Goal: Information Seeking & Learning: Learn about a topic

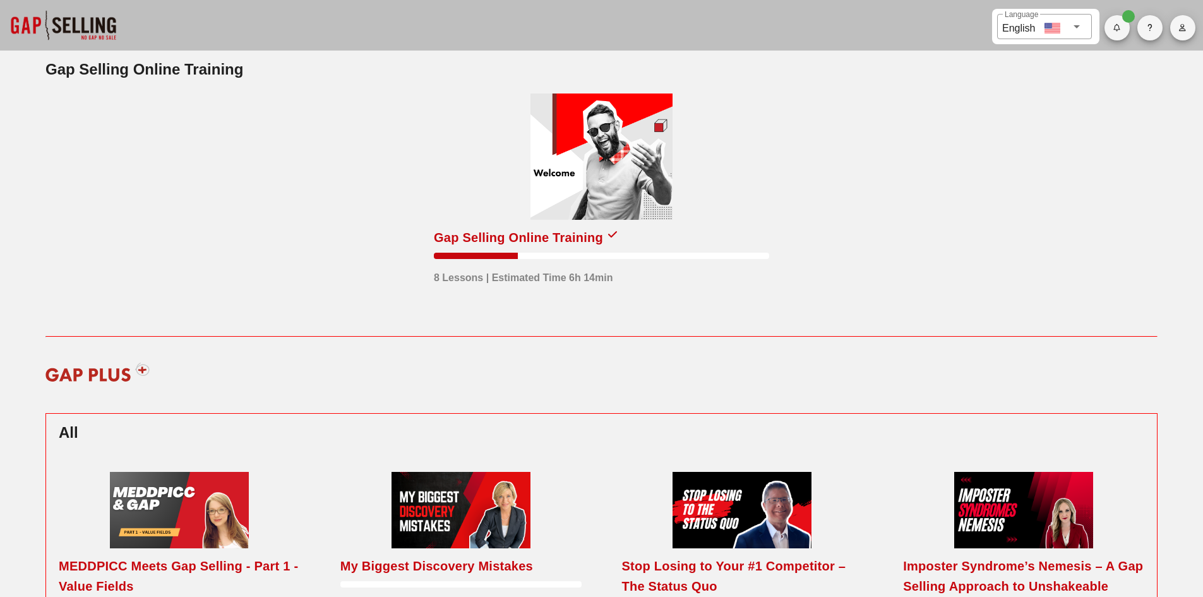
click at [580, 262] on div "8 Lessons | Estimated Time 6h 14min" at bounding box center [601, 272] width 335 height 27
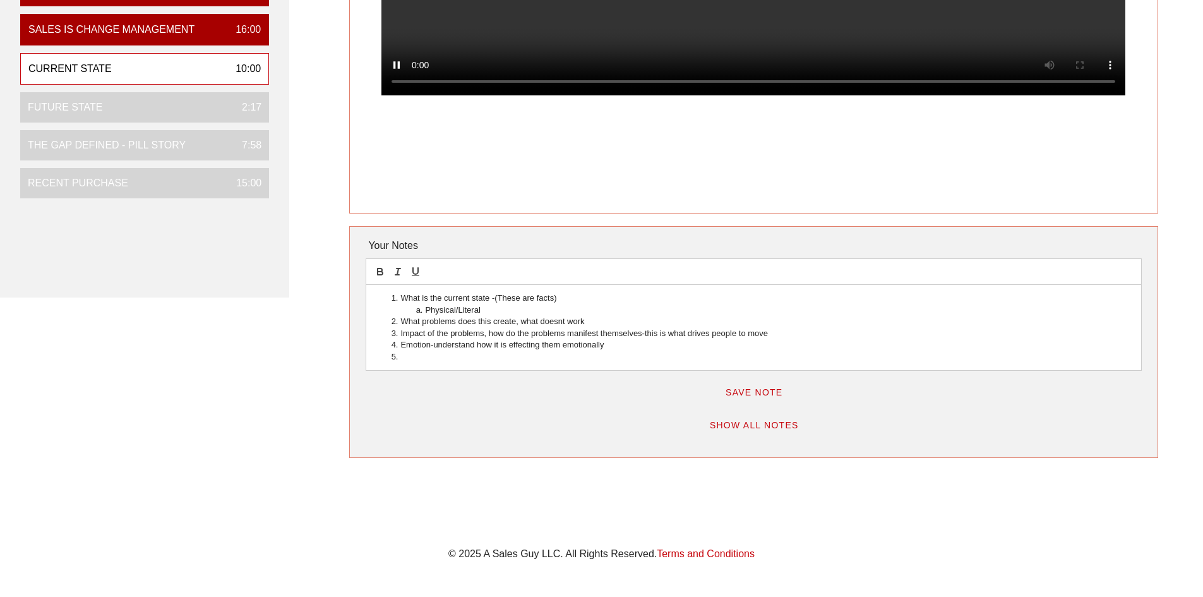
scroll to position [441, 0]
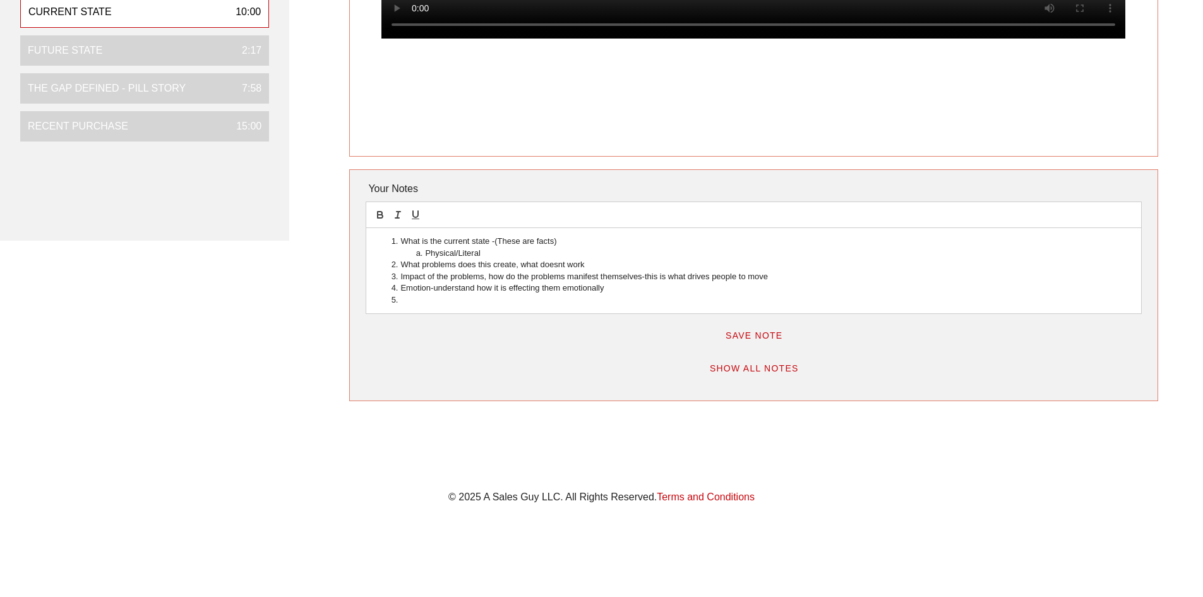
click at [599, 306] on div "What is the current state -(These are facts) Physical/Literal What problems doe…" at bounding box center [753, 270] width 774 height 85
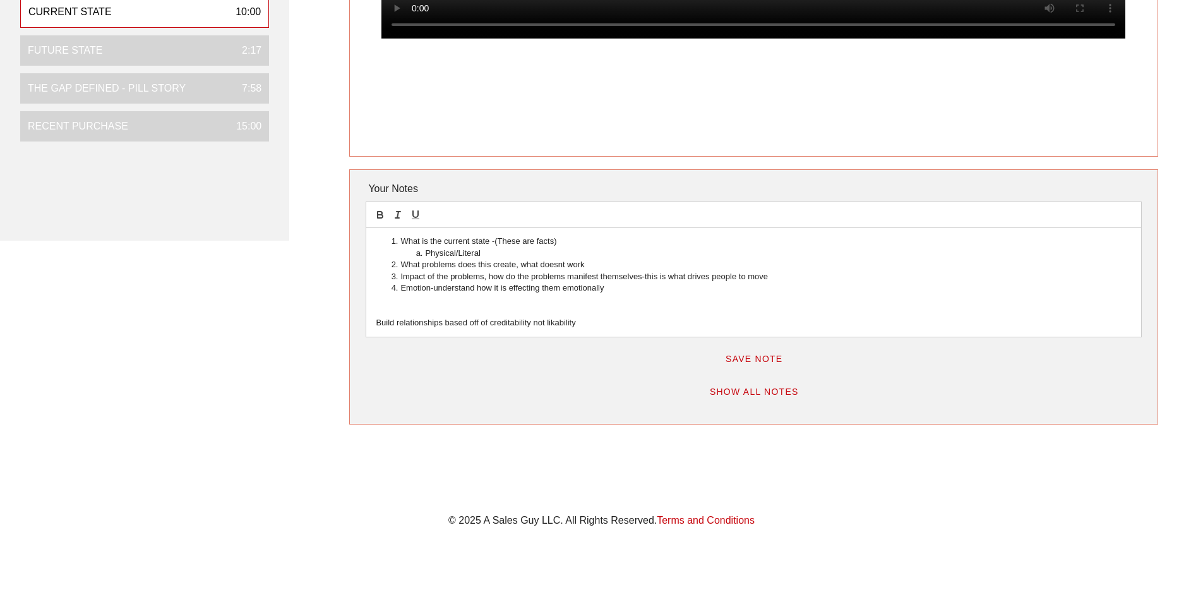
click at [588, 323] on p "Build relationships based off of creditability not likability" at bounding box center [753, 322] width 755 height 11
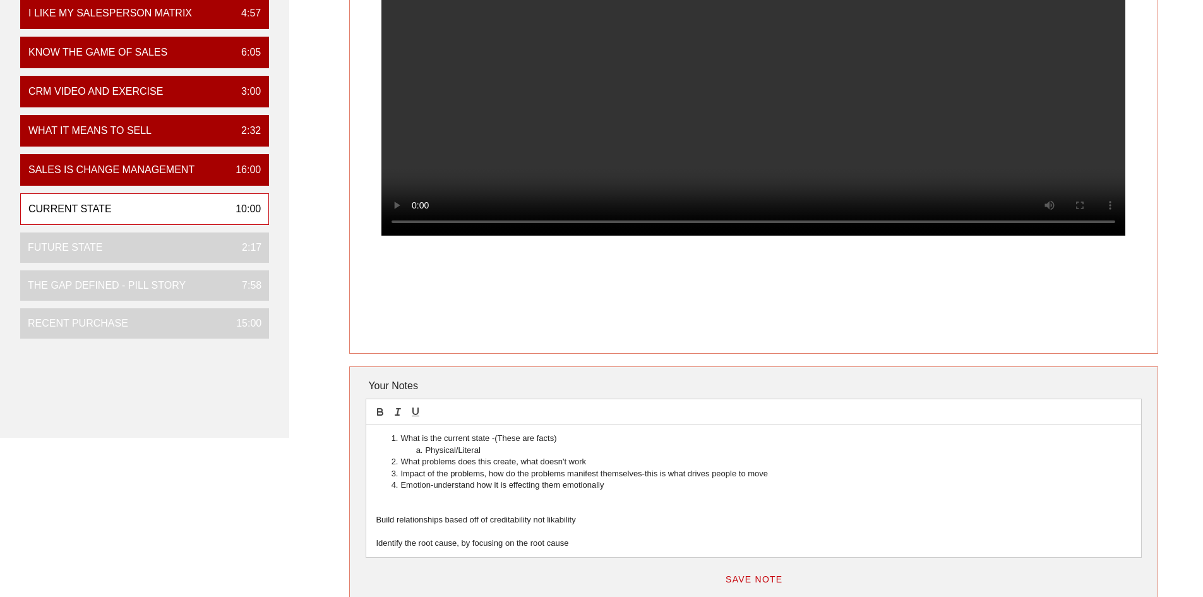
scroll to position [315, 0]
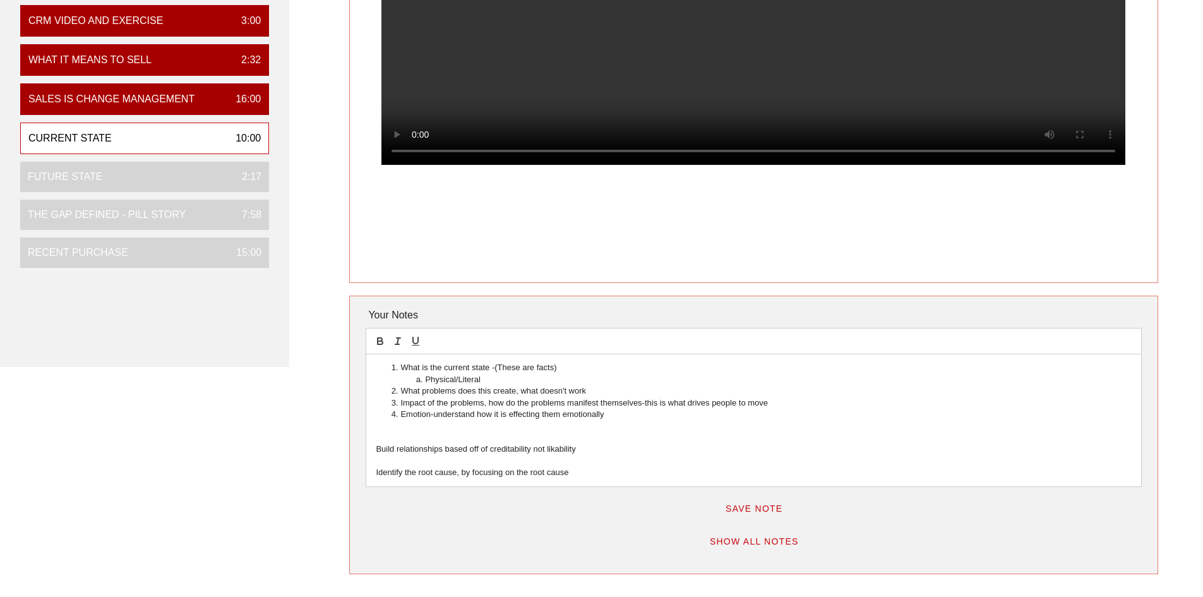
click at [609, 414] on li "Emotion-understand how it is effecting them emotionally" at bounding box center [759, 414] width 743 height 11
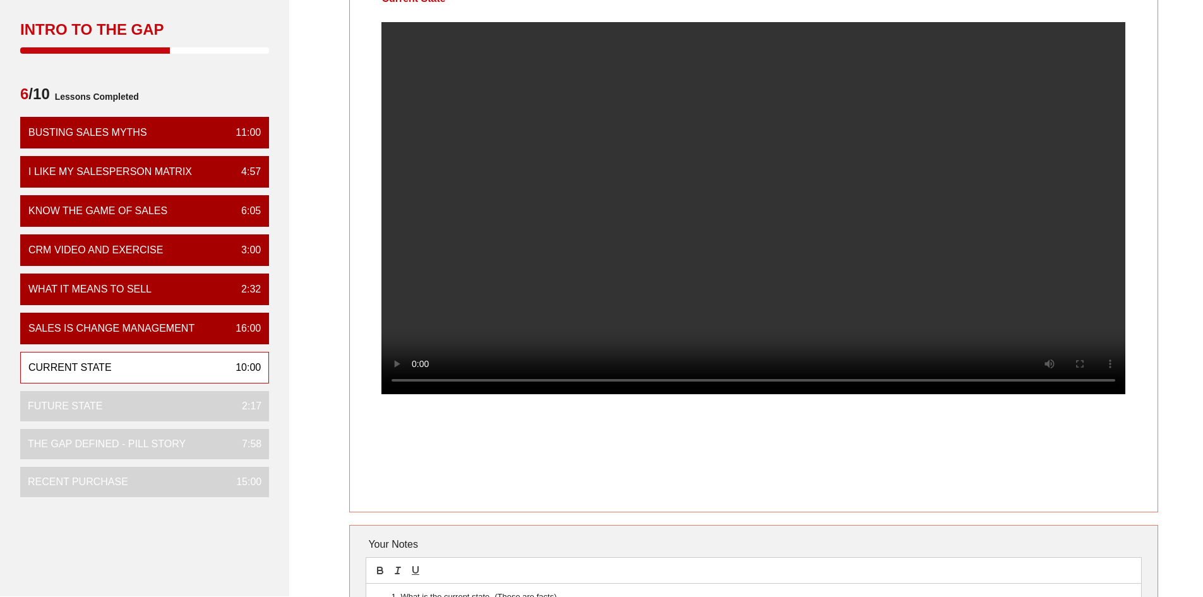
scroll to position [63, 0]
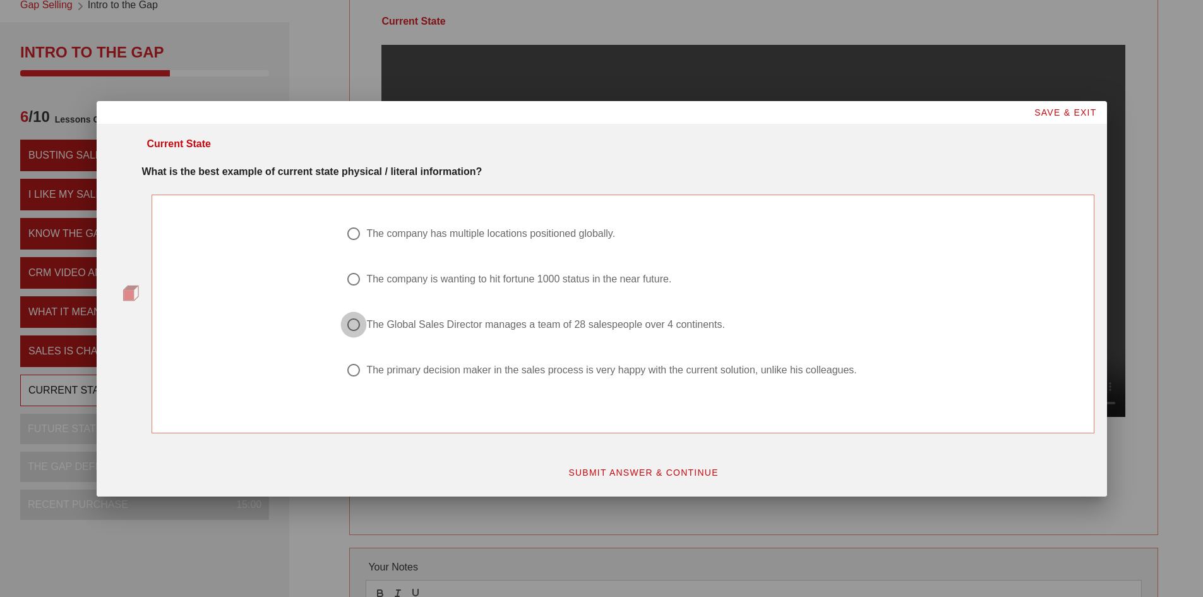
click at [355, 321] on div at bounding box center [353, 324] width 21 height 21
radio input "true"
click at [645, 466] on button "SUBMIT ANSWER & CONTINUE" at bounding box center [643, 472] width 171 height 23
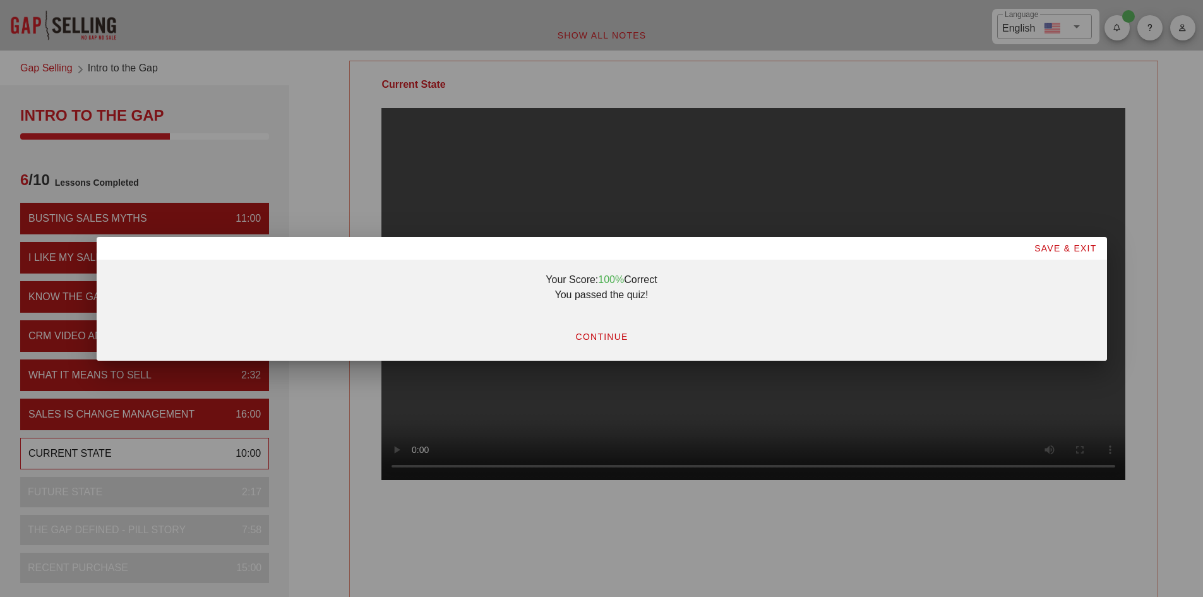
click at [603, 342] on button "CONTINUE" at bounding box center [600, 336] width 73 height 23
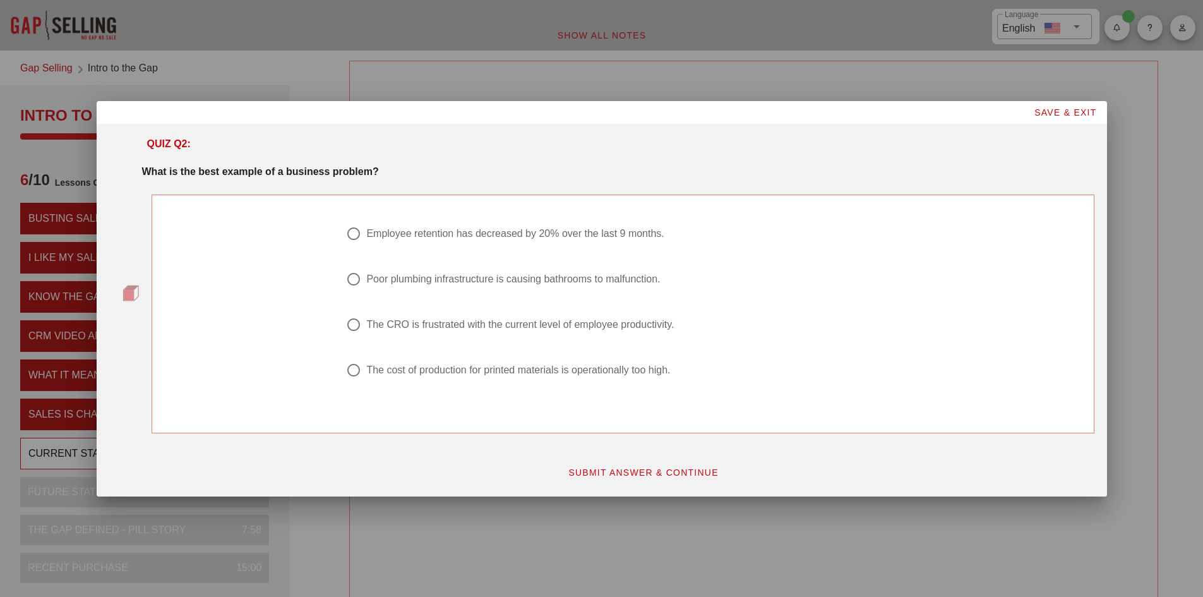
click at [351, 233] on div at bounding box center [353, 233] width 21 height 21
radio input "true"
click at [640, 472] on span "SUBMIT ANSWER & CONTINUE" at bounding box center [643, 472] width 151 height 10
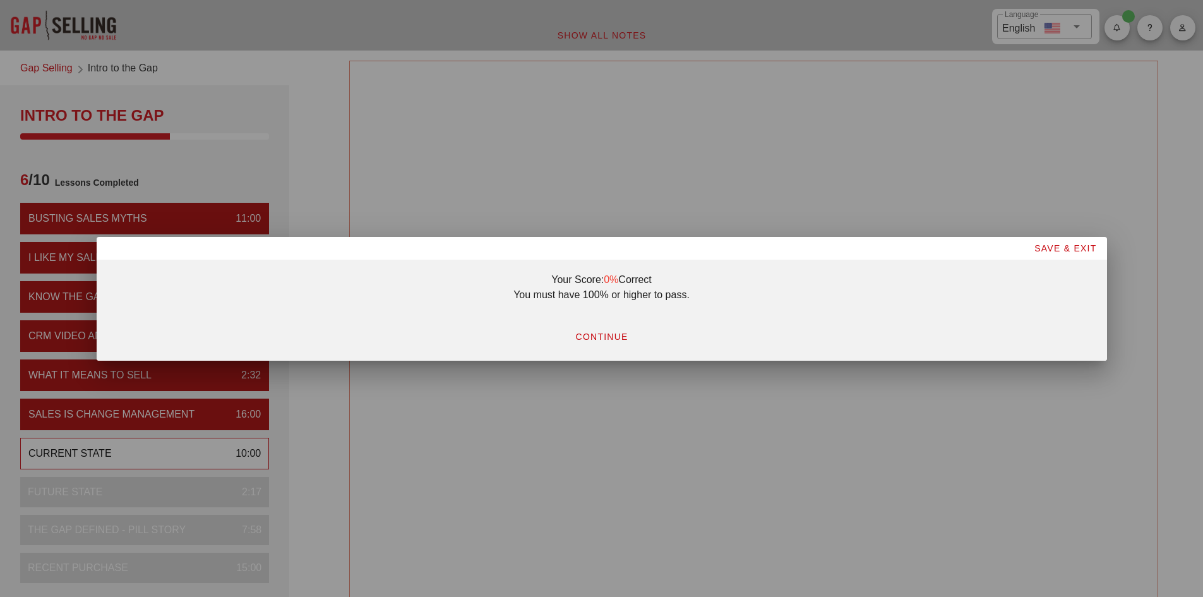
click at [592, 339] on span "CONTINUE" at bounding box center [601, 336] width 53 height 10
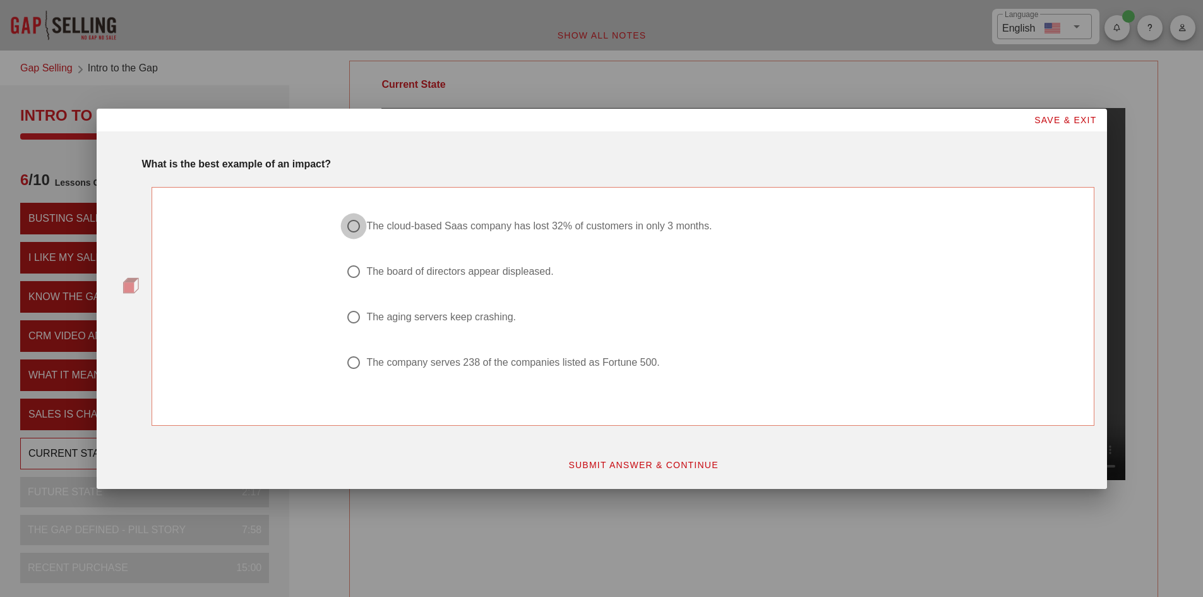
click at [359, 224] on div at bounding box center [353, 225] width 21 height 21
radio input "true"
click at [648, 470] on button "SUBMIT ANSWER & CONTINUE" at bounding box center [643, 464] width 171 height 23
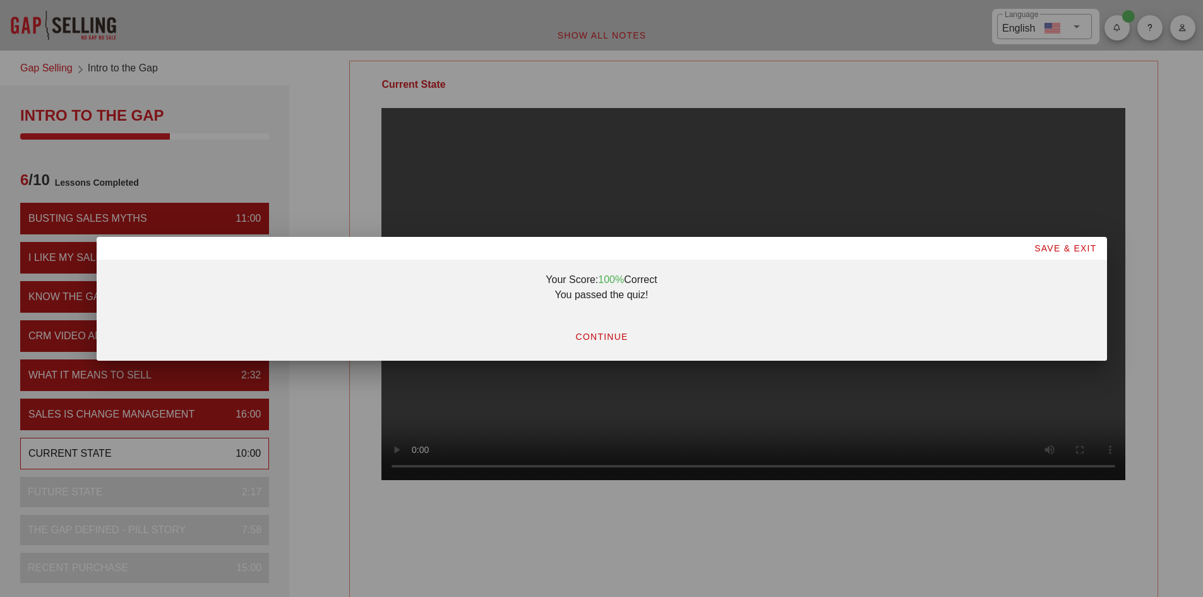
click at [606, 329] on button "CONTINUE" at bounding box center [600, 336] width 73 height 23
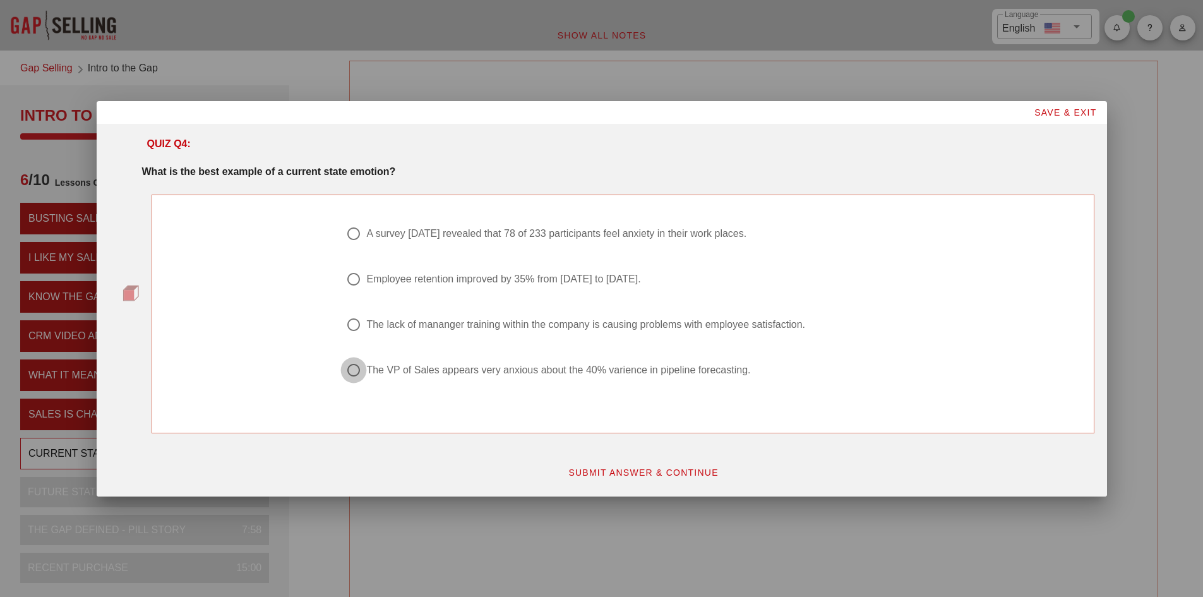
click at [347, 374] on div at bounding box center [353, 369] width 21 height 21
radio input "true"
click at [651, 470] on span "SUBMIT ANSWER & CONTINUE" at bounding box center [643, 472] width 151 height 10
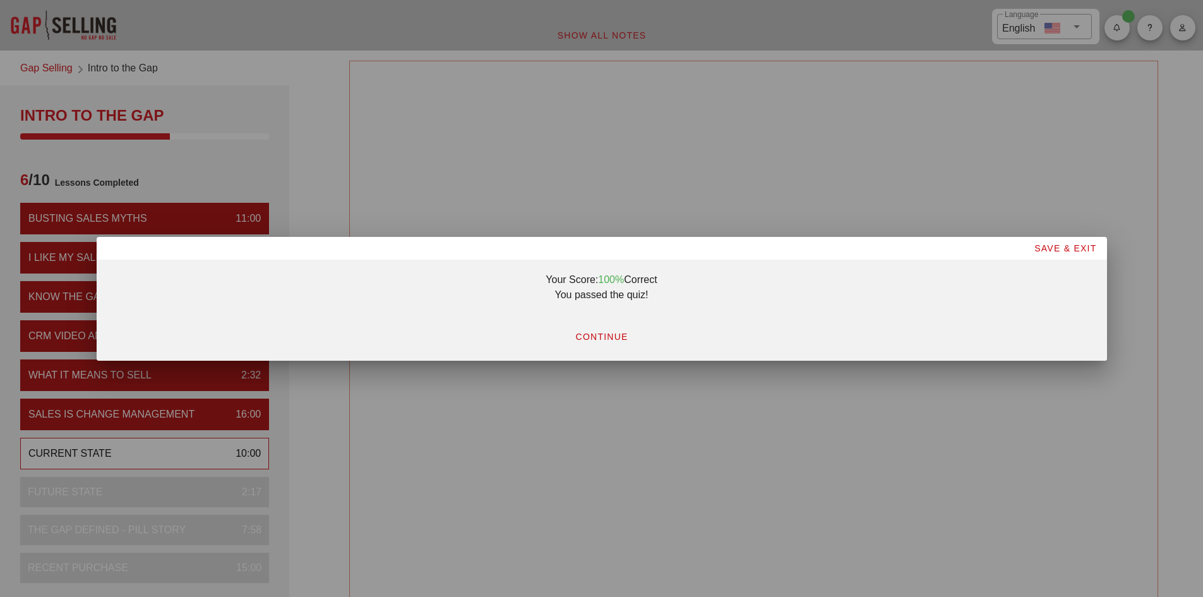
click at [609, 330] on button "CONTINUE" at bounding box center [600, 336] width 73 height 23
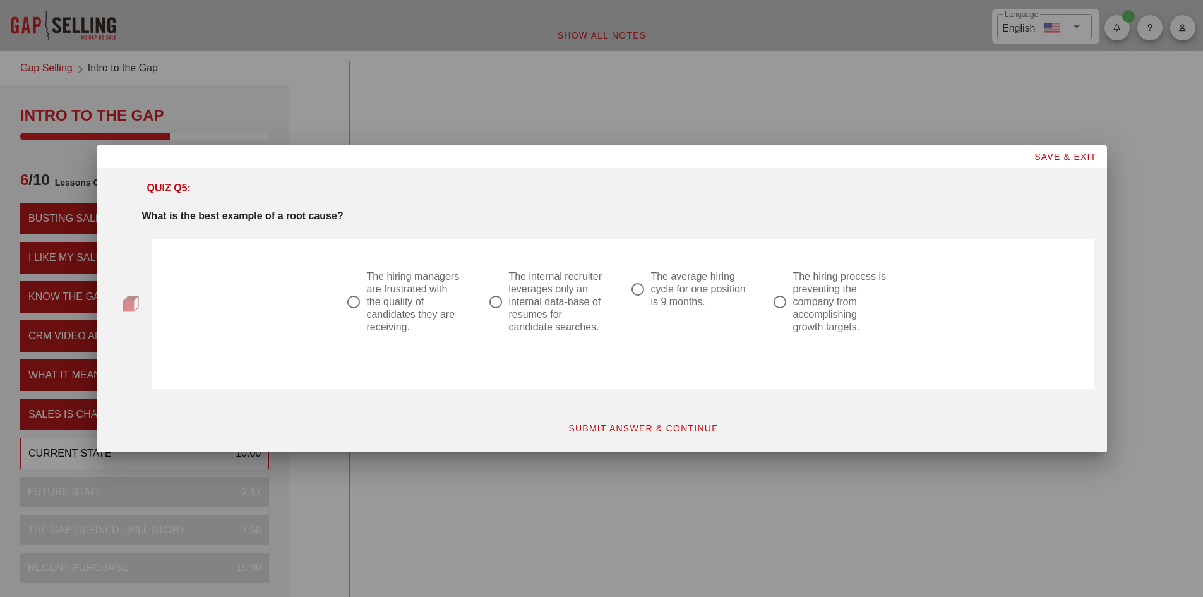
click at [780, 303] on div at bounding box center [779, 301] width 21 height 21
radio input "true"
click at [645, 284] on div at bounding box center [637, 288] width 21 height 21
click at [785, 301] on div at bounding box center [779, 301] width 21 height 21
radio input "false"
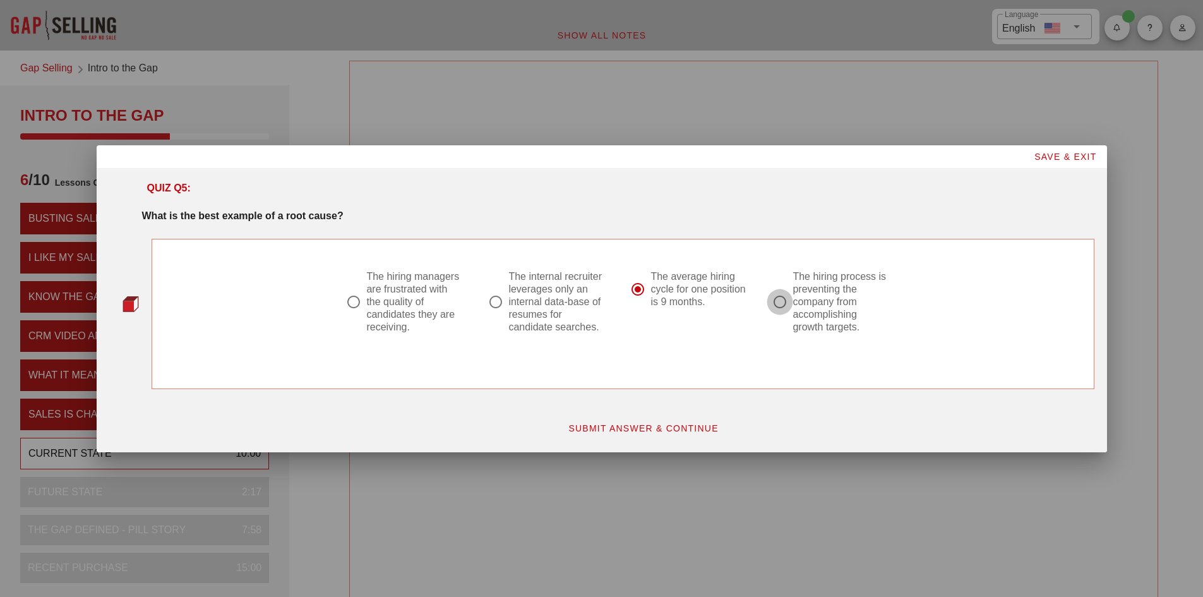
radio input "true"
click at [654, 432] on span "SUBMIT ANSWER & CONTINUE" at bounding box center [643, 428] width 151 height 10
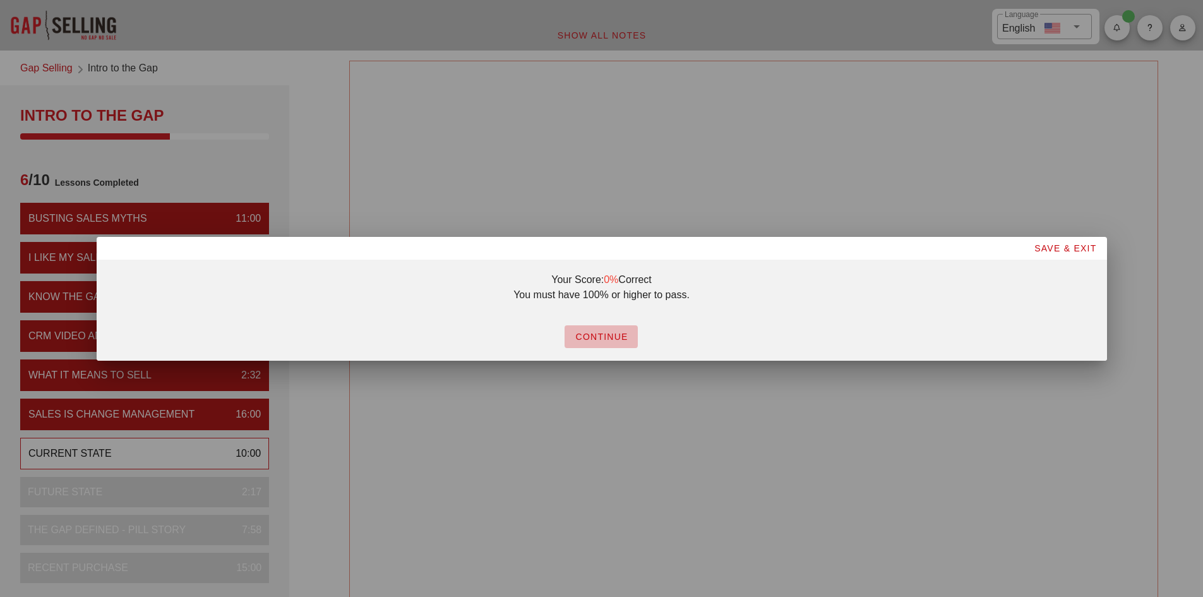
click at [612, 337] on span "CONTINUE" at bounding box center [601, 336] width 53 height 10
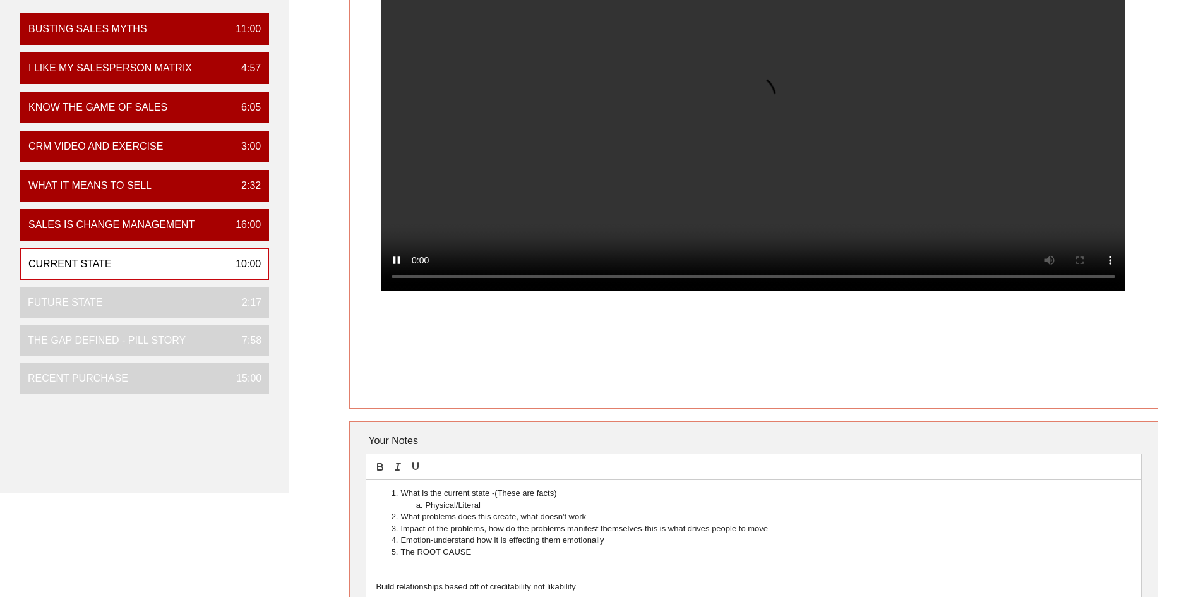
scroll to position [253, 0]
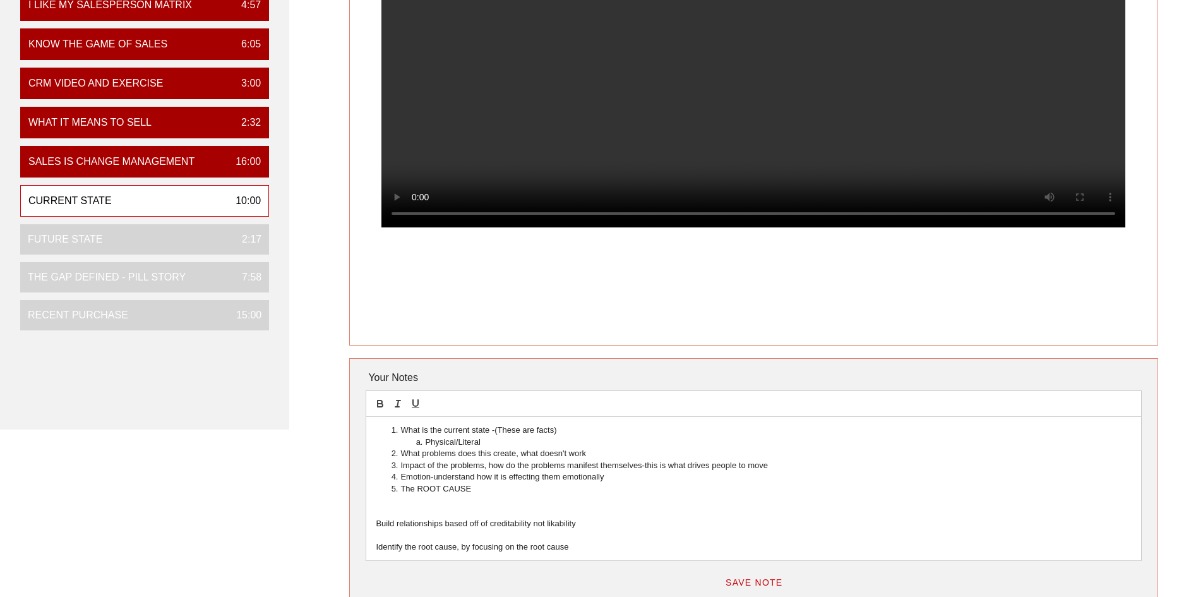
click at [443, 501] on p at bounding box center [753, 499] width 755 height 11
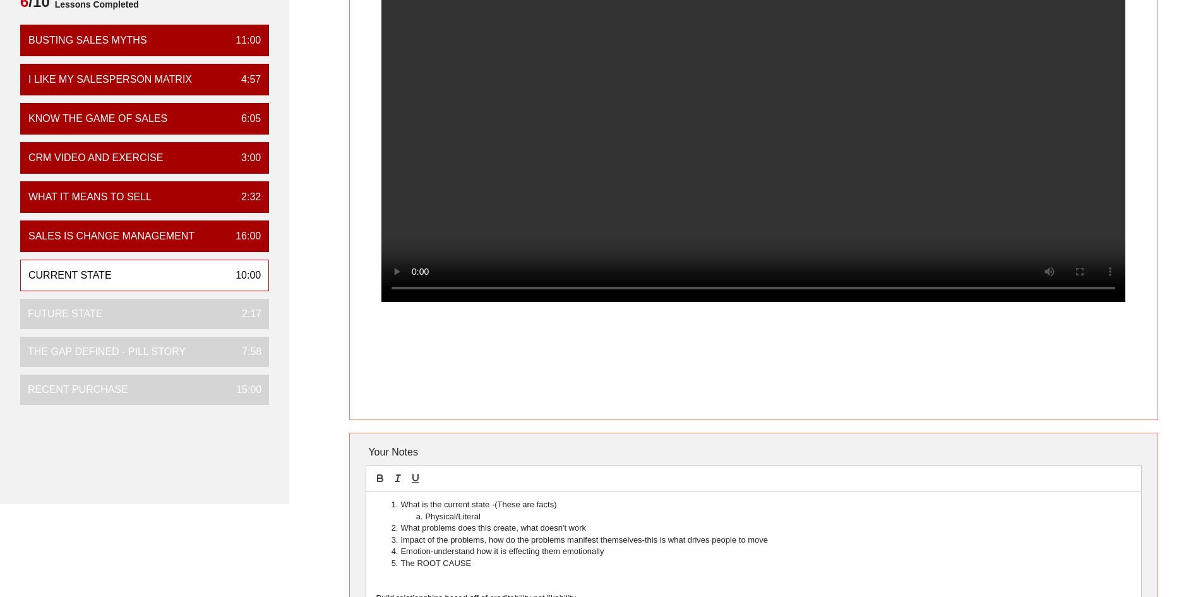
scroll to position [189, 0]
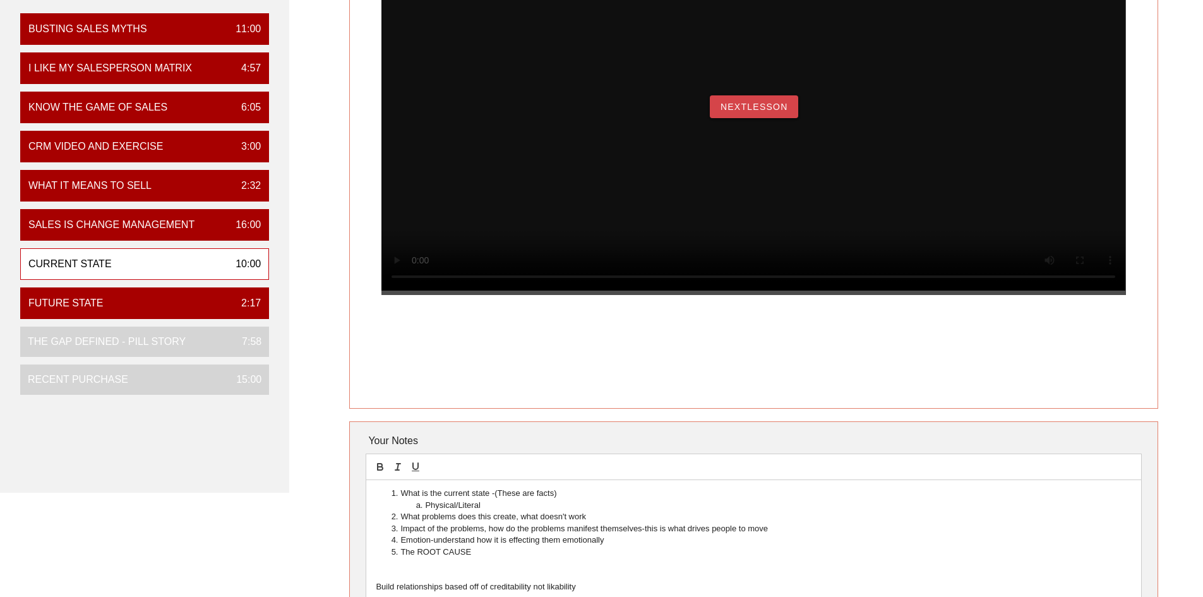
click at [746, 112] on span "NextLesson" at bounding box center [754, 107] width 68 height 10
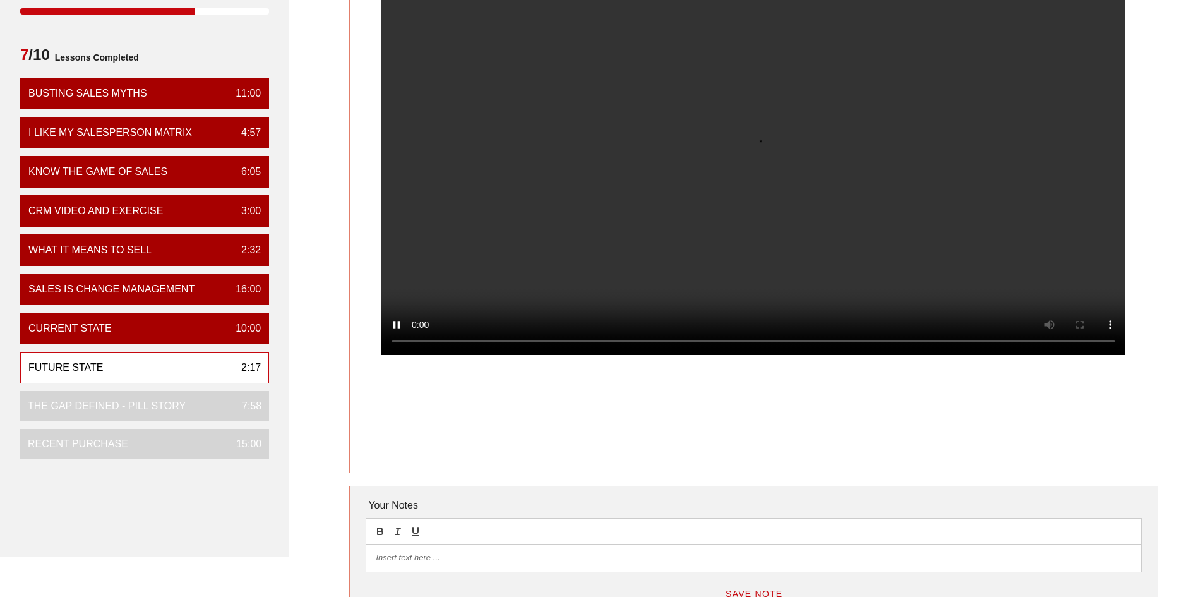
scroll to position [126, 0]
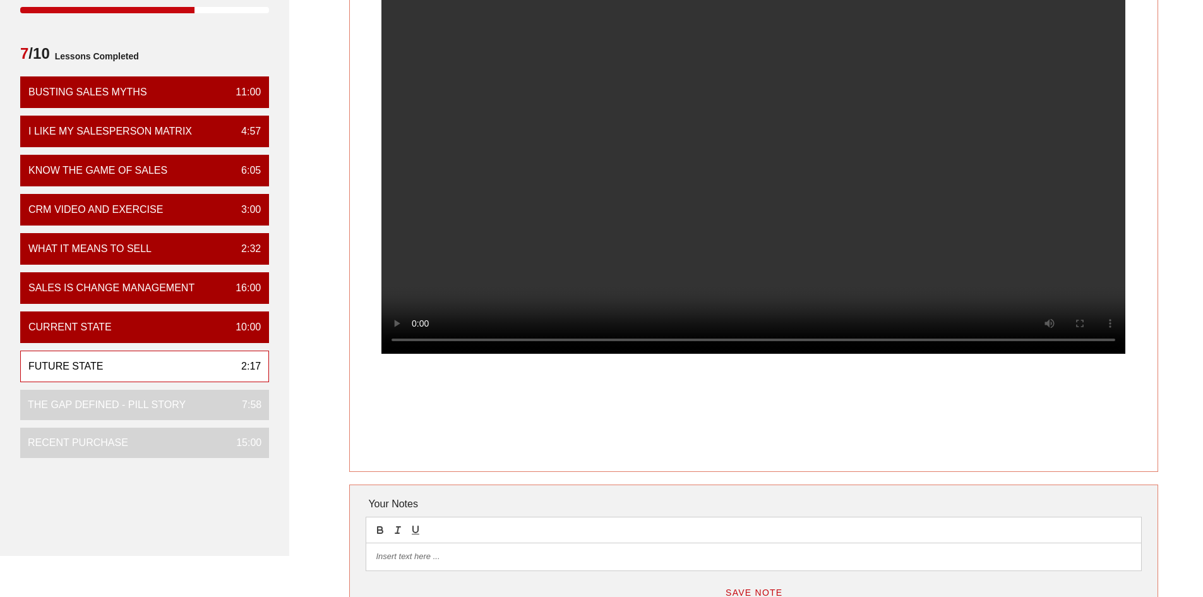
click at [412, 564] on div at bounding box center [753, 556] width 774 height 27
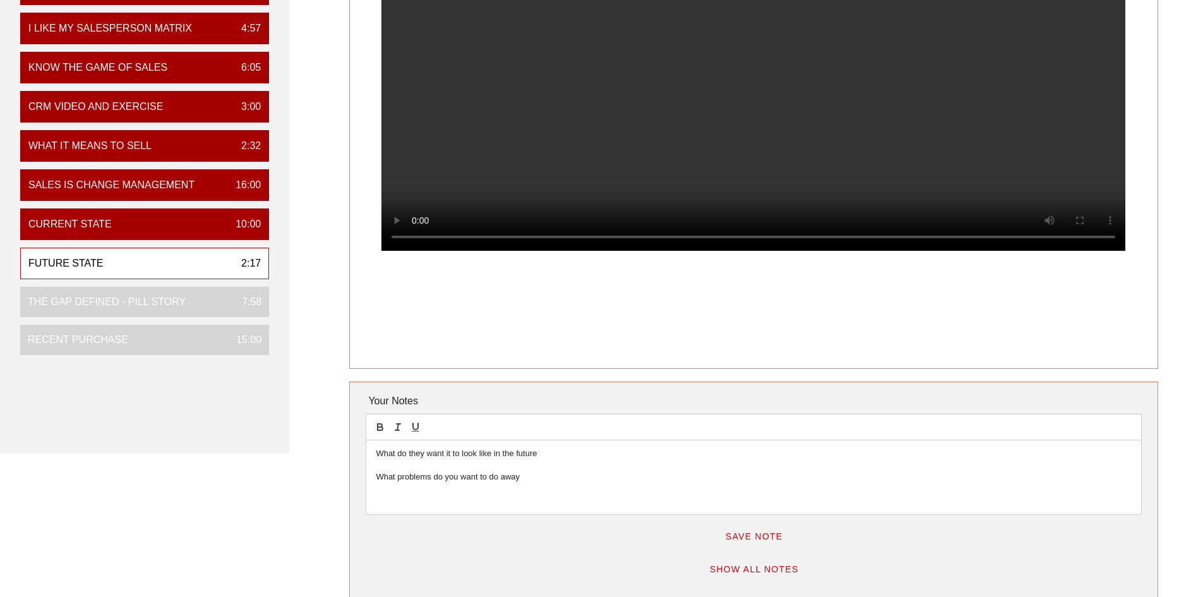
scroll to position [253, 0]
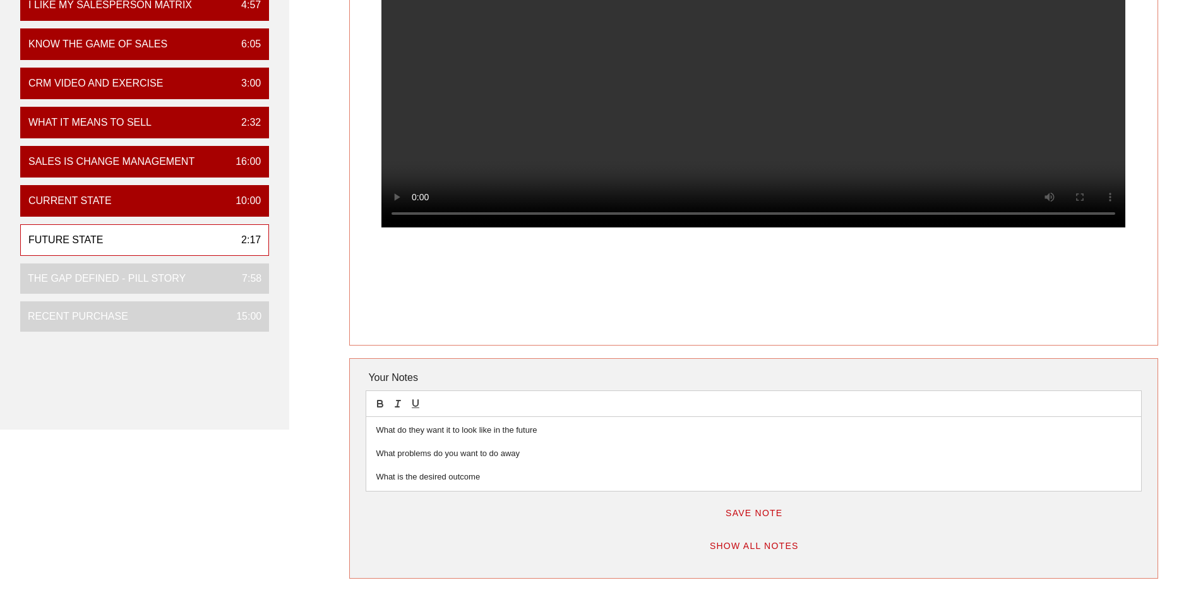
click at [504, 475] on p "What is the desired outcome" at bounding box center [753, 476] width 755 height 11
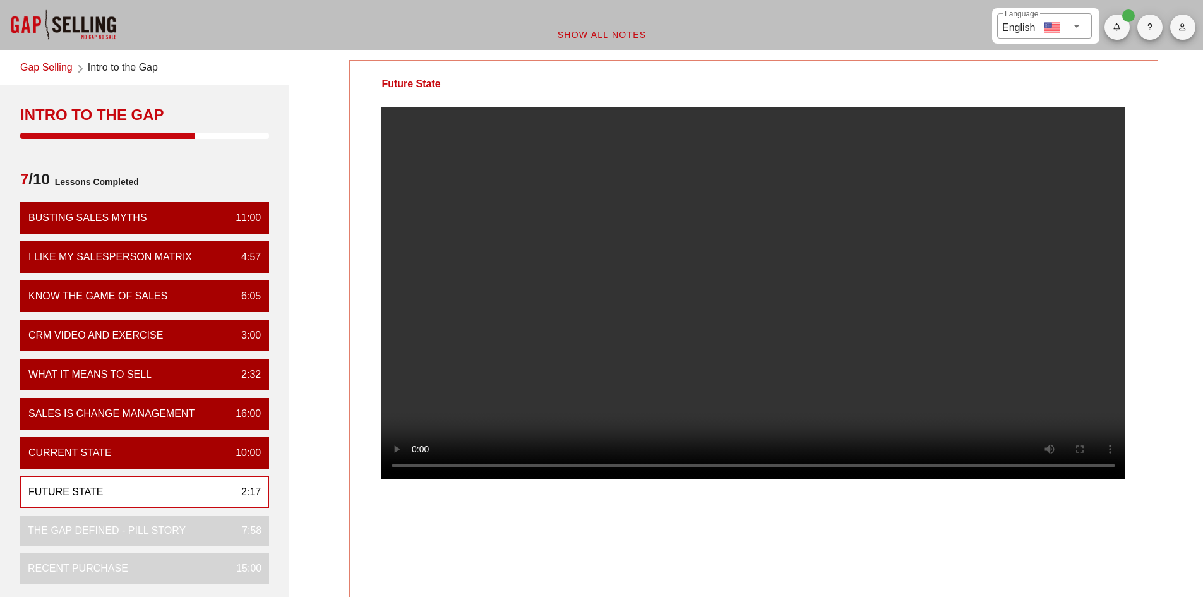
scroll to position [0, 0]
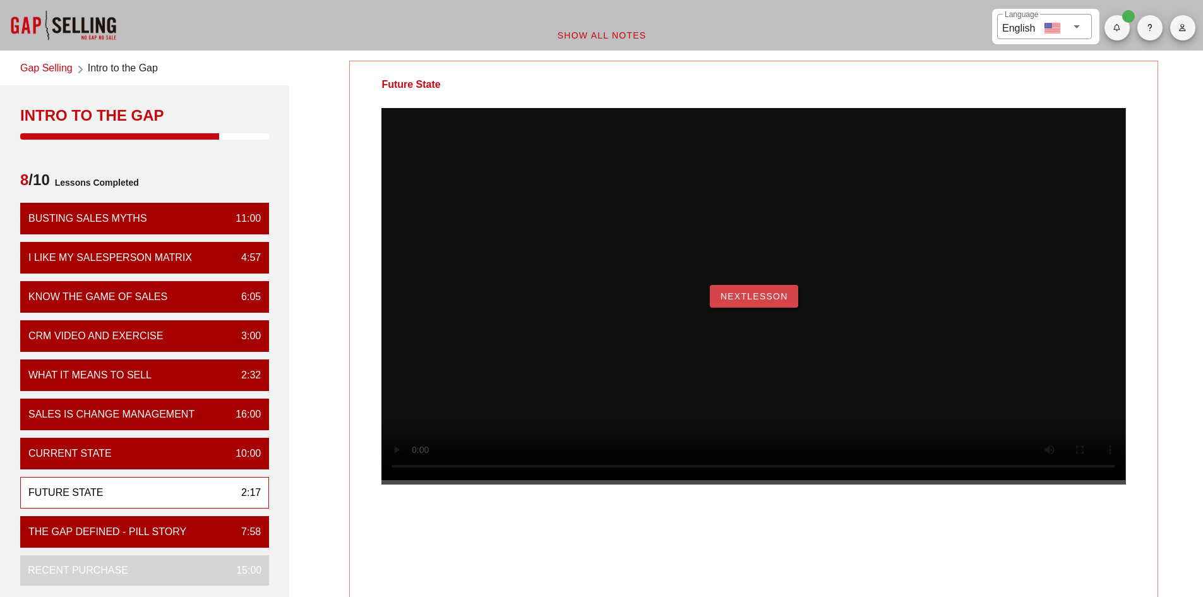
click at [735, 307] on button "NextLesson" at bounding box center [754, 296] width 88 height 23
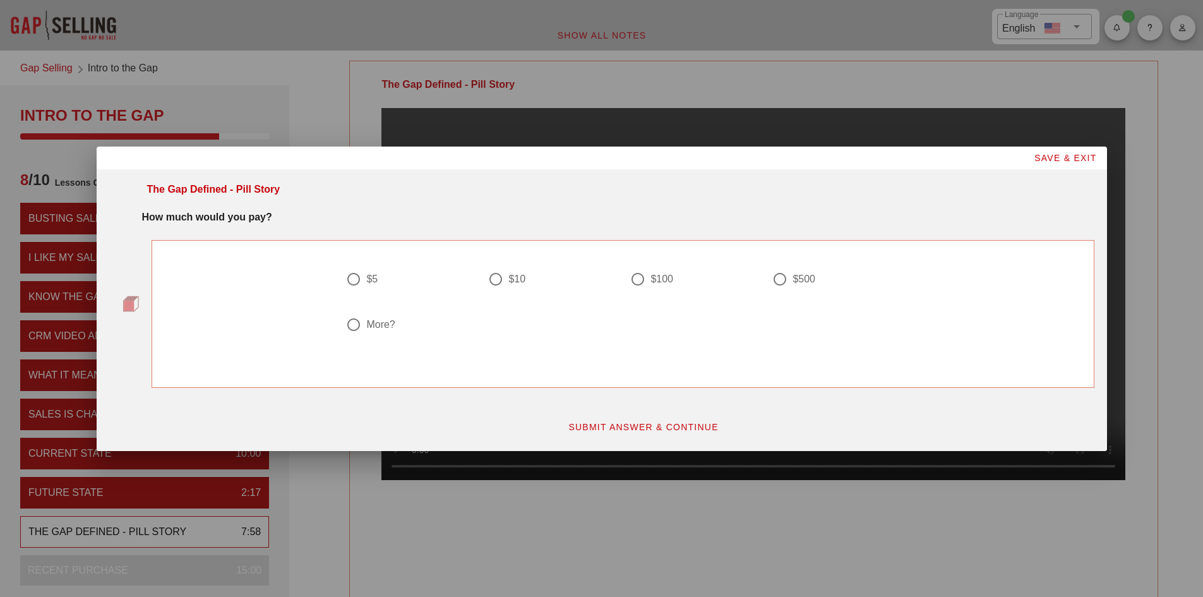
click at [354, 325] on div at bounding box center [353, 324] width 21 height 21
radio input "true"
click at [616, 431] on span "SUBMIT ANSWER & CONTINUE" at bounding box center [643, 427] width 151 height 10
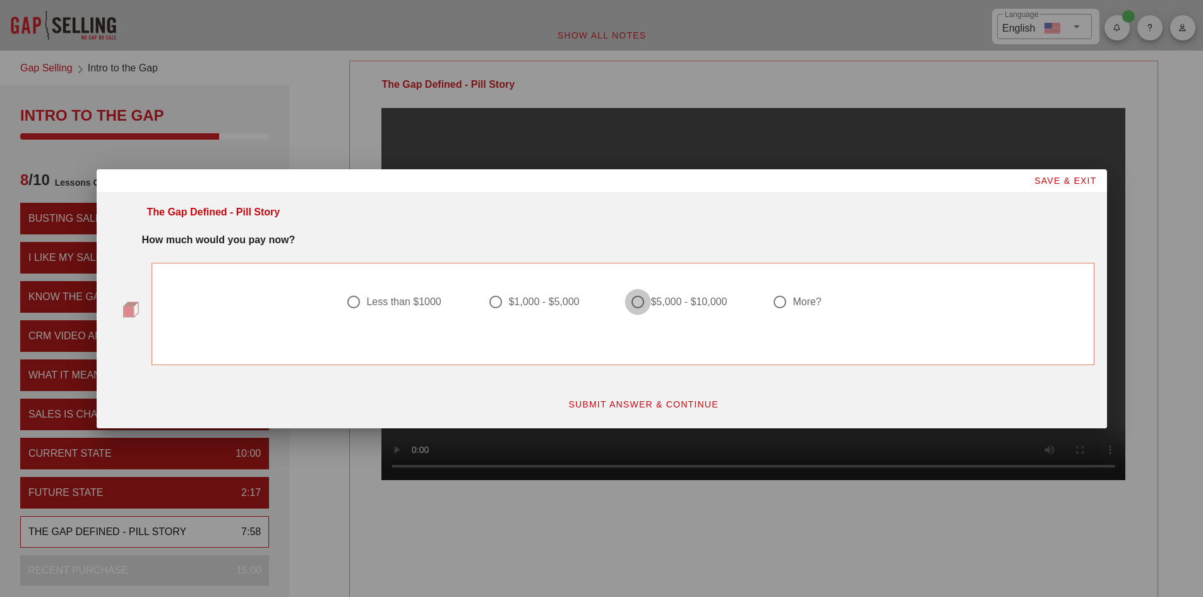
click at [643, 304] on div at bounding box center [637, 301] width 21 height 21
radio input "true"
click at [671, 415] on button "SUBMIT ANSWER & CONTINUE" at bounding box center [643, 404] width 171 height 23
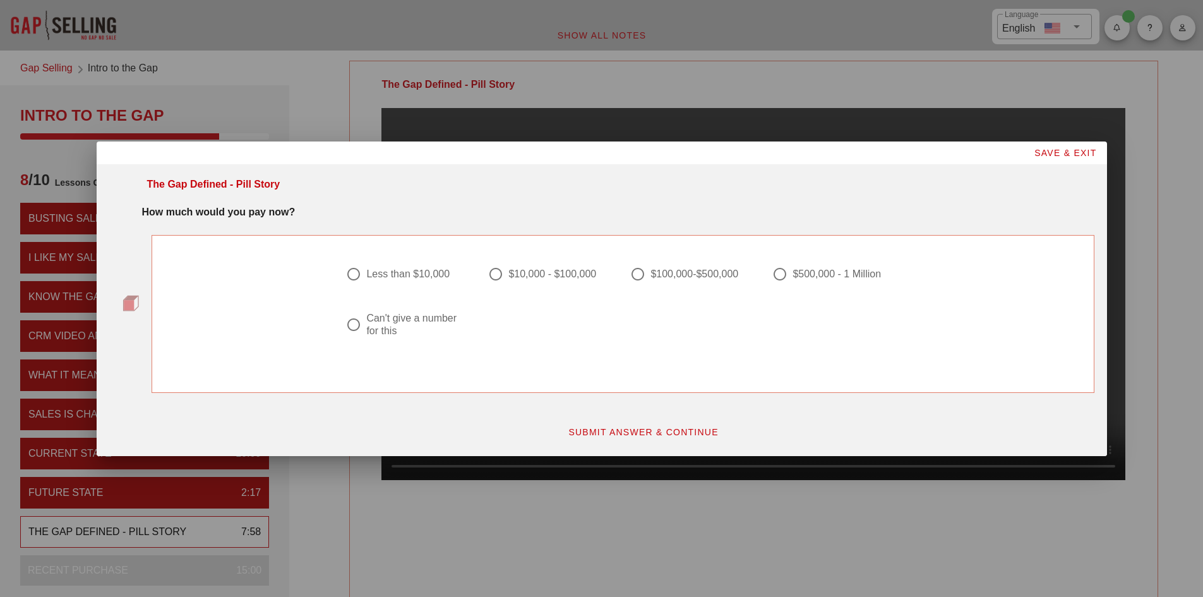
click at [353, 323] on div at bounding box center [353, 324] width 21 height 21
radio input "true"
click at [657, 432] on span "SUBMIT ANSWER & CONTINUE" at bounding box center [643, 432] width 151 height 10
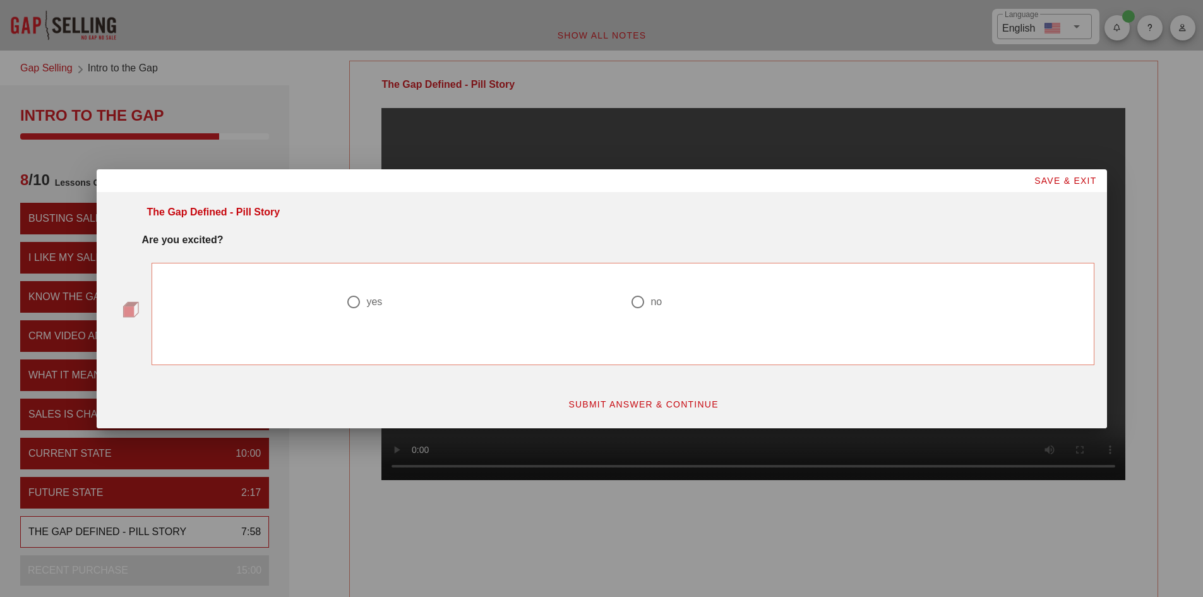
click at [349, 302] on div at bounding box center [353, 301] width 21 height 21
radio input "true"
click at [628, 412] on button "SUBMIT ANSWER & CONTINUE" at bounding box center [643, 404] width 171 height 23
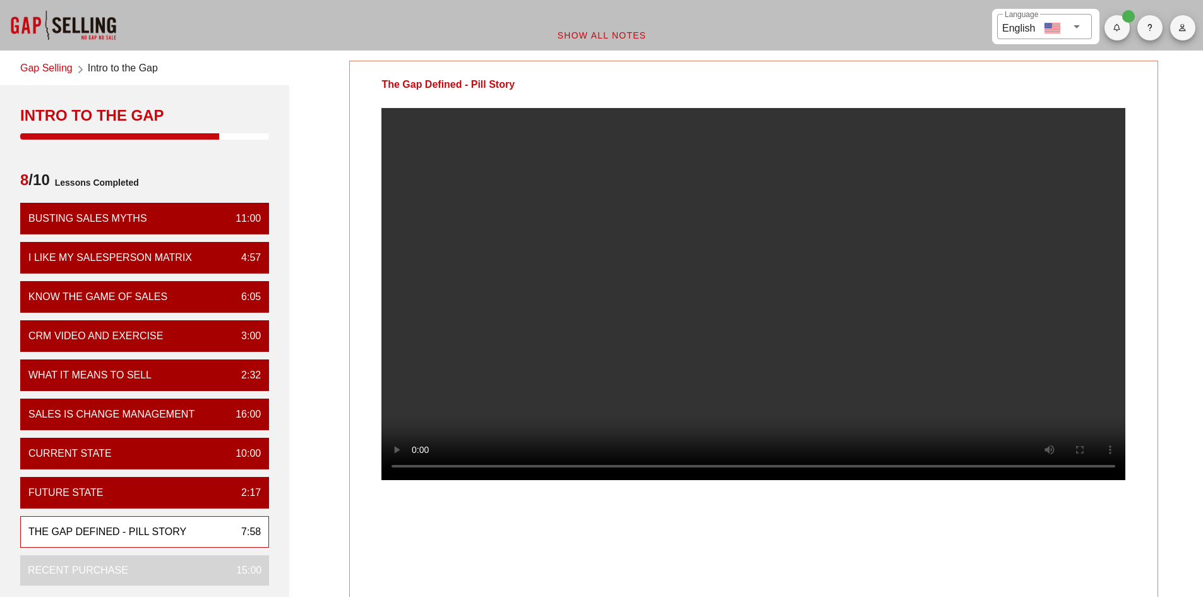
scroll to position [63, 0]
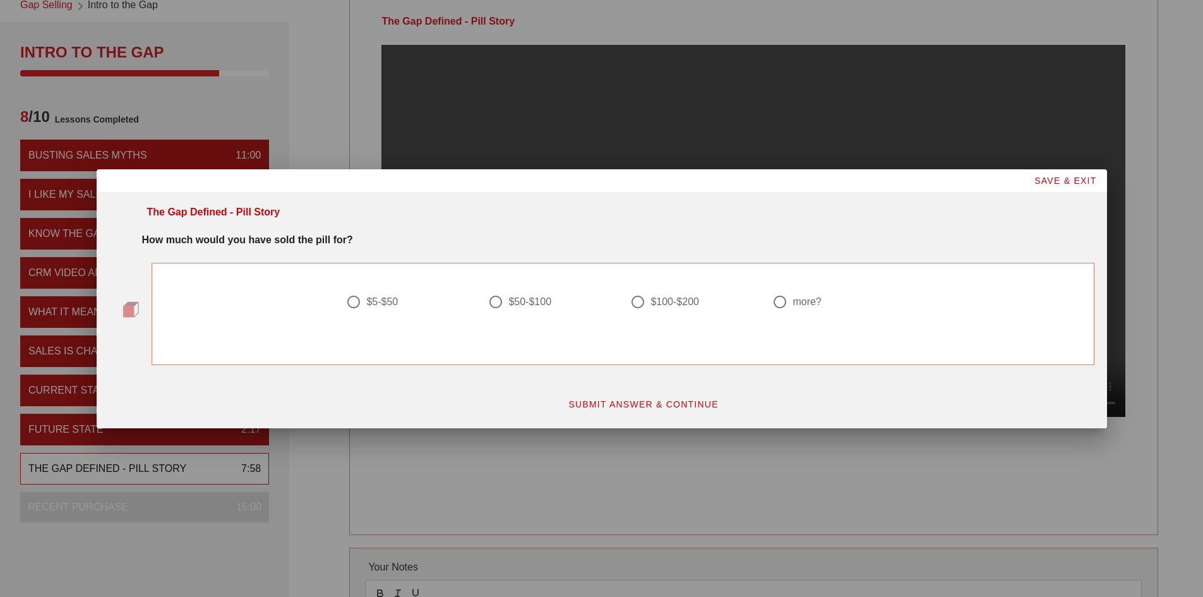
click at [496, 307] on div at bounding box center [495, 301] width 21 height 21
radio input "true"
click at [641, 402] on span "SUBMIT ANSWER & CONTINUE" at bounding box center [643, 404] width 151 height 10
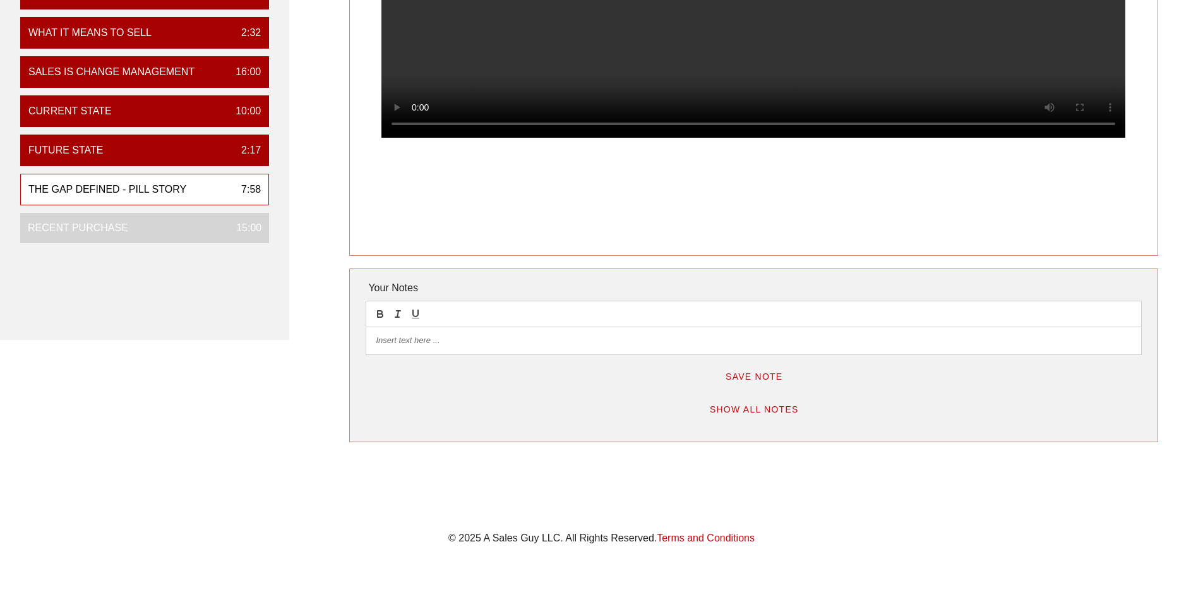
scroll to position [320, 0]
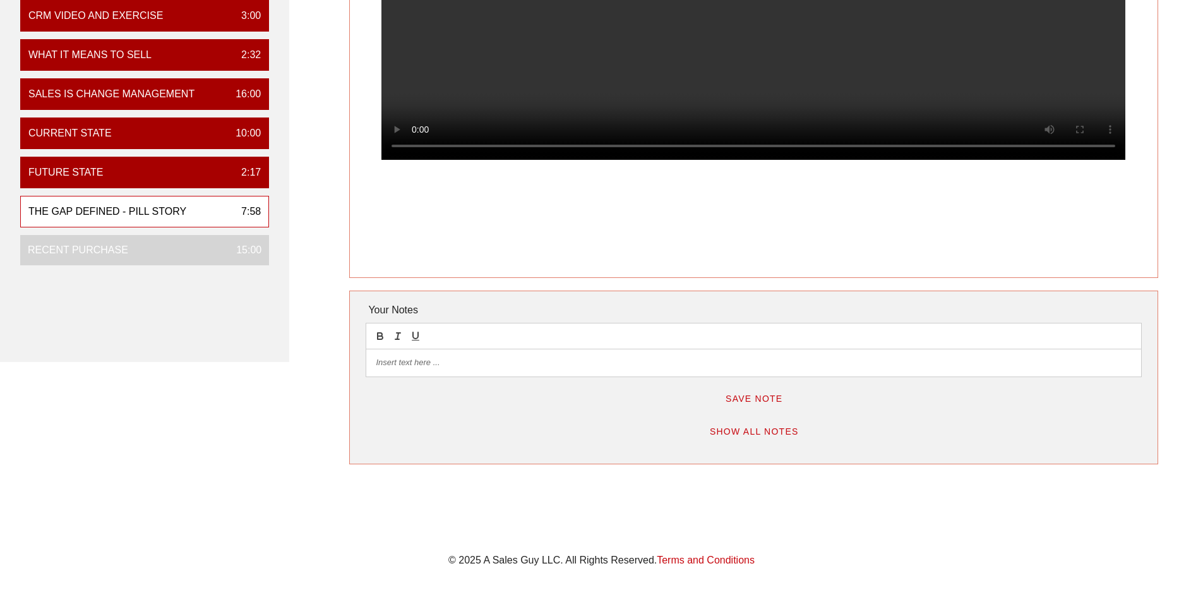
click at [446, 361] on p at bounding box center [753, 362] width 755 height 11
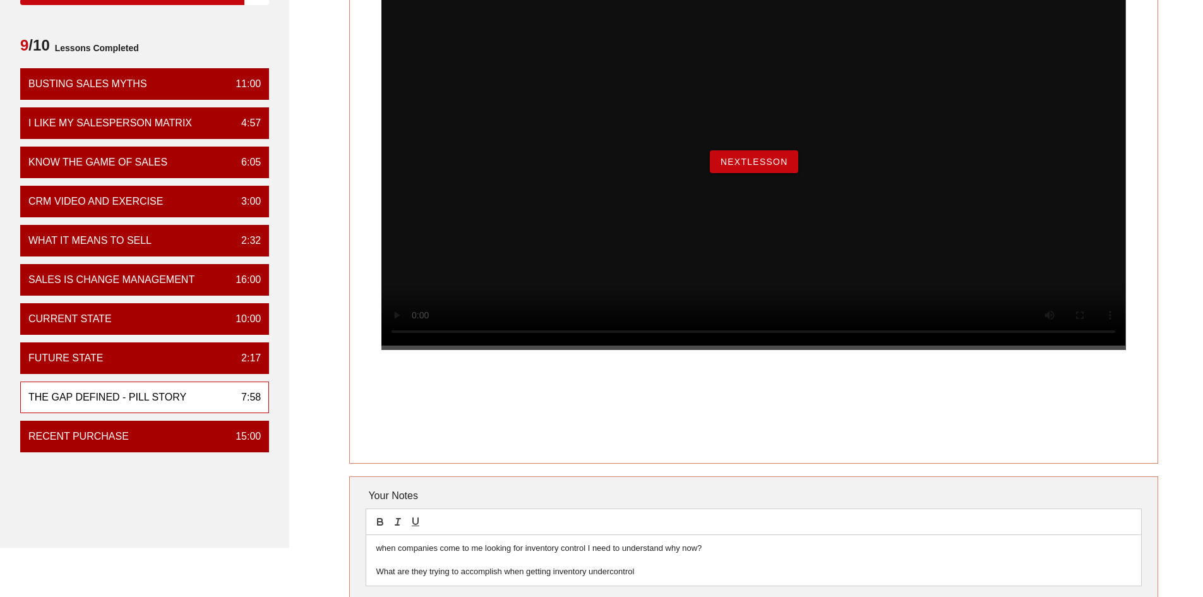
scroll to position [131, 0]
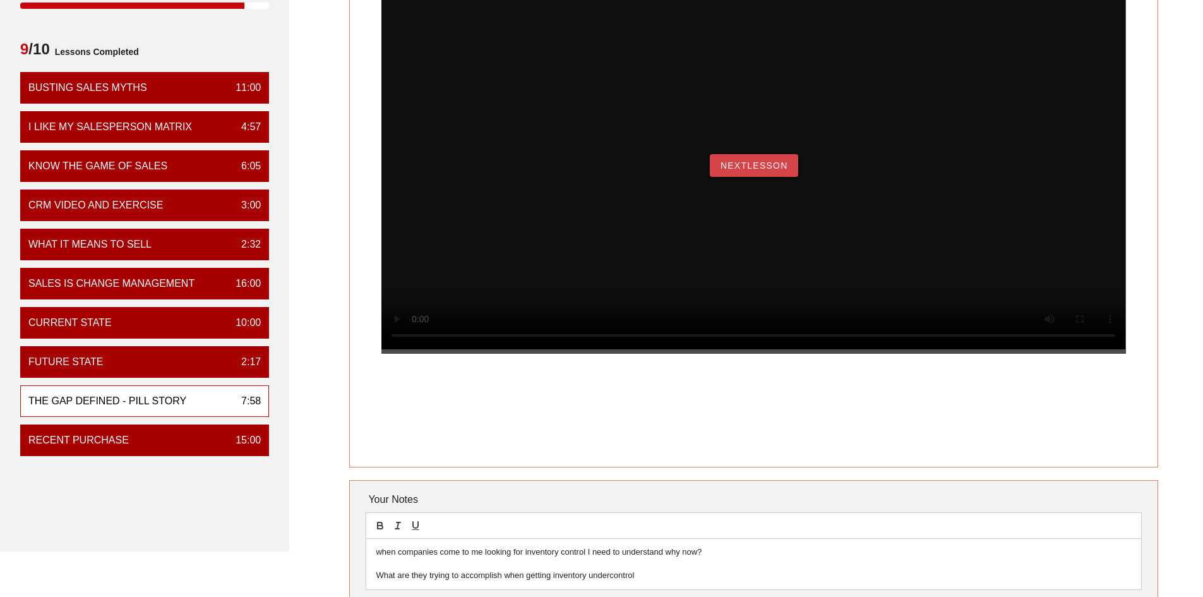
click at [753, 170] on span "NextLesson" at bounding box center [754, 165] width 68 height 10
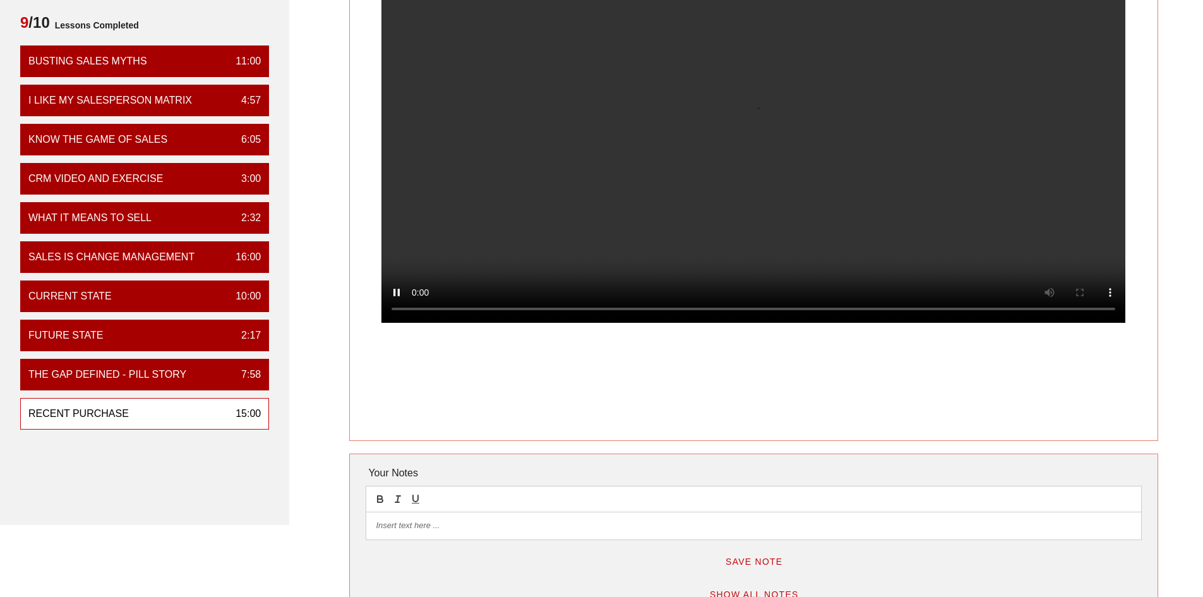
scroll to position [189, 0]
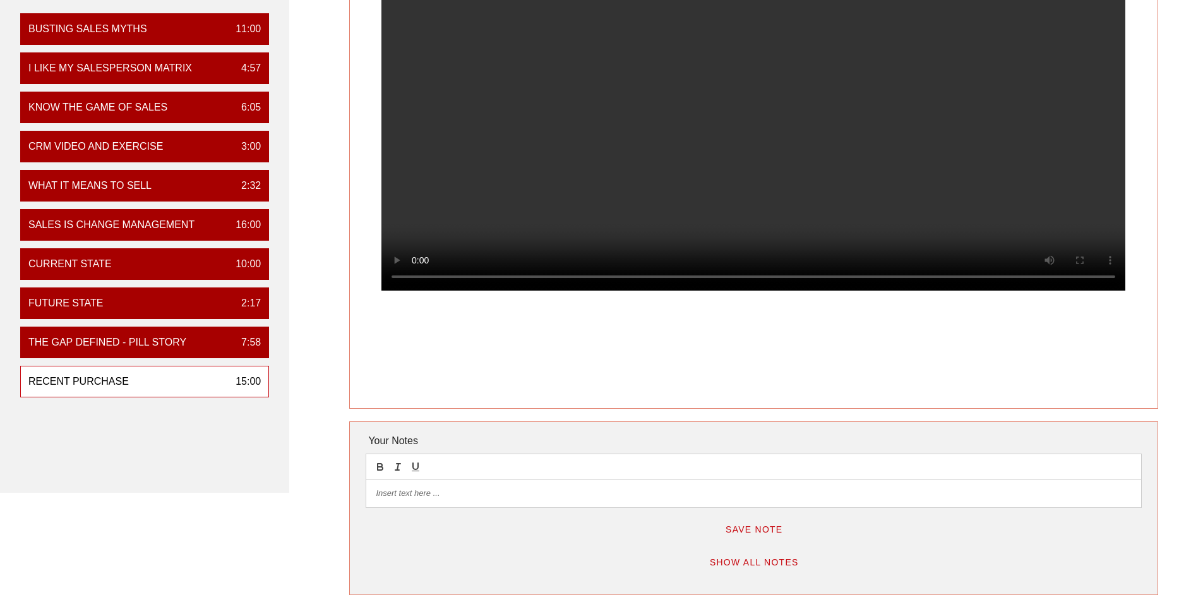
click at [415, 495] on p at bounding box center [753, 492] width 755 height 11
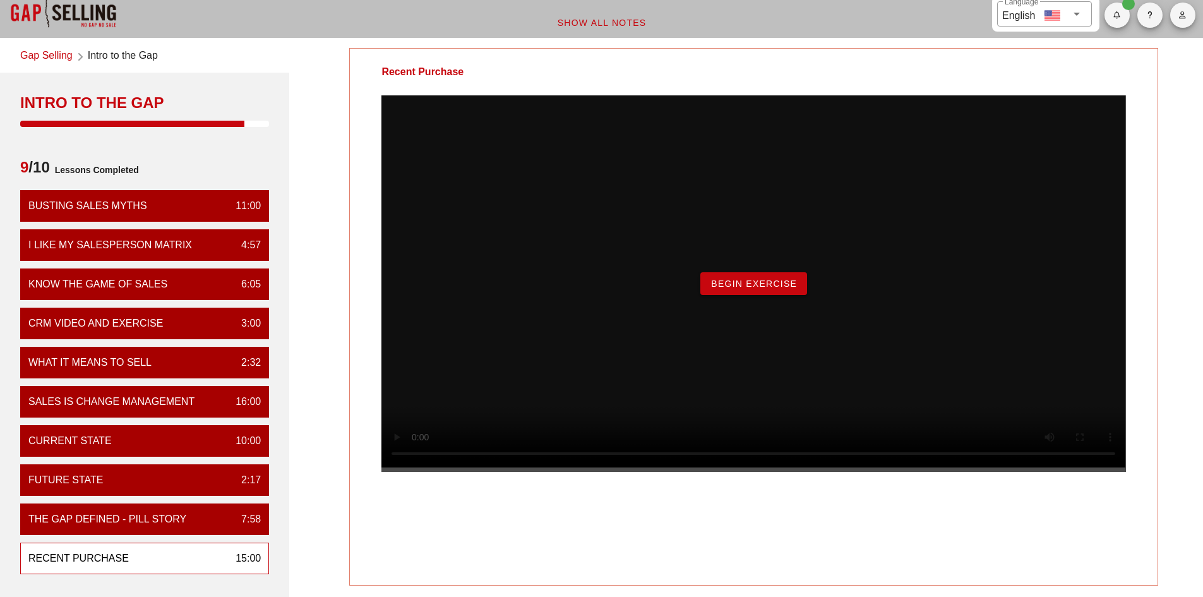
scroll to position [0, 0]
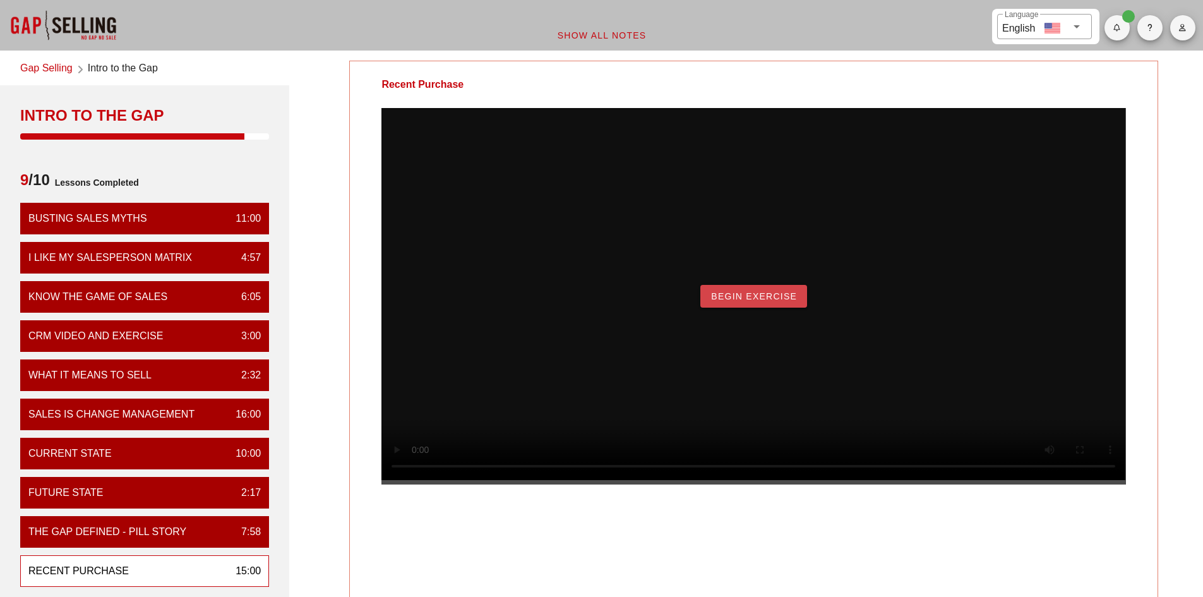
click at [751, 301] on span "Begin Exercise" at bounding box center [753, 296] width 86 height 10
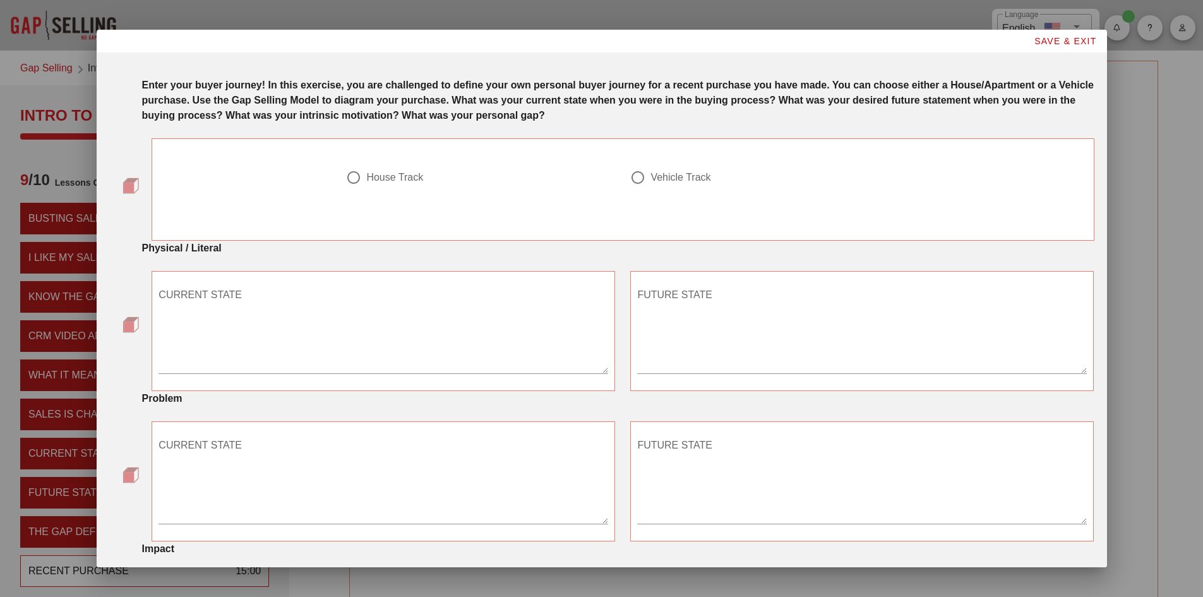
click at [630, 178] on div at bounding box center [637, 177] width 21 height 21
radio input "true"
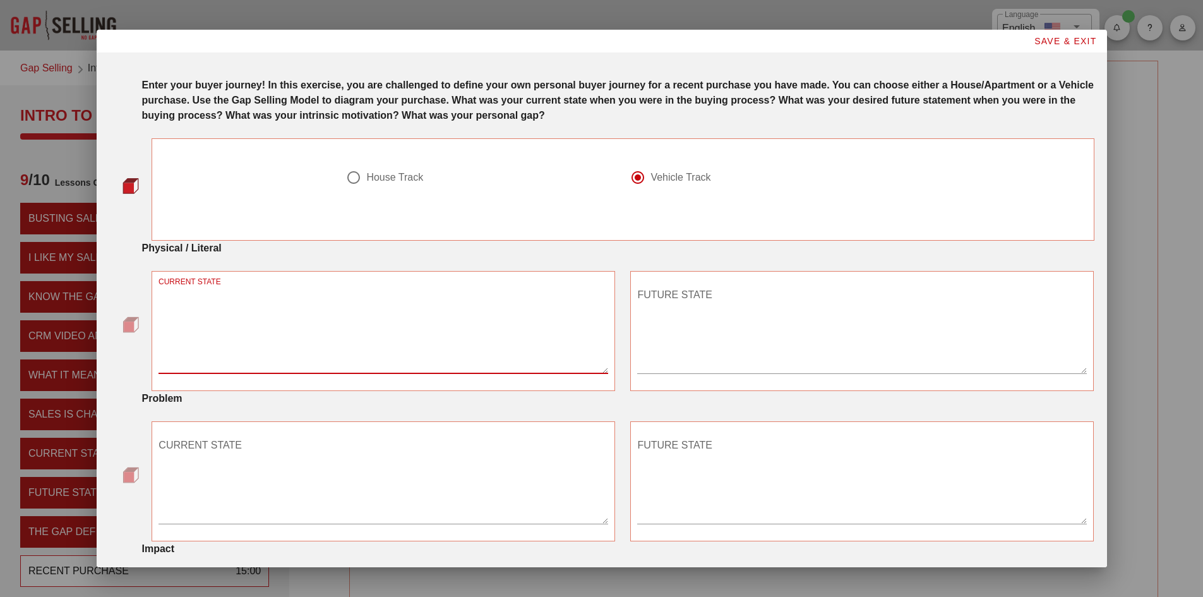
click at [222, 365] on textarea "CURRENT STATE" at bounding box center [383, 329] width 450 height 88
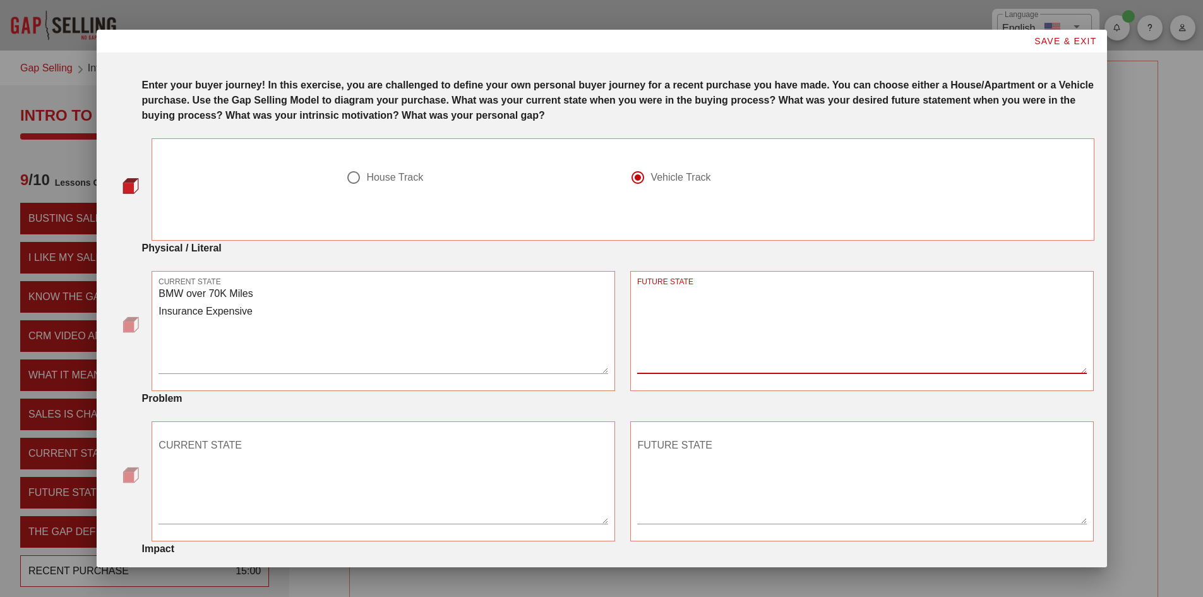
click at [150, 320] on div "CURRENT STATE BMW over 70K Miles Insurance Expensive" at bounding box center [383, 330] width 479 height 135
click at [174, 319] on textarea "BMW over 70K Miles Insurance Expensive" at bounding box center [383, 329] width 450 height 88
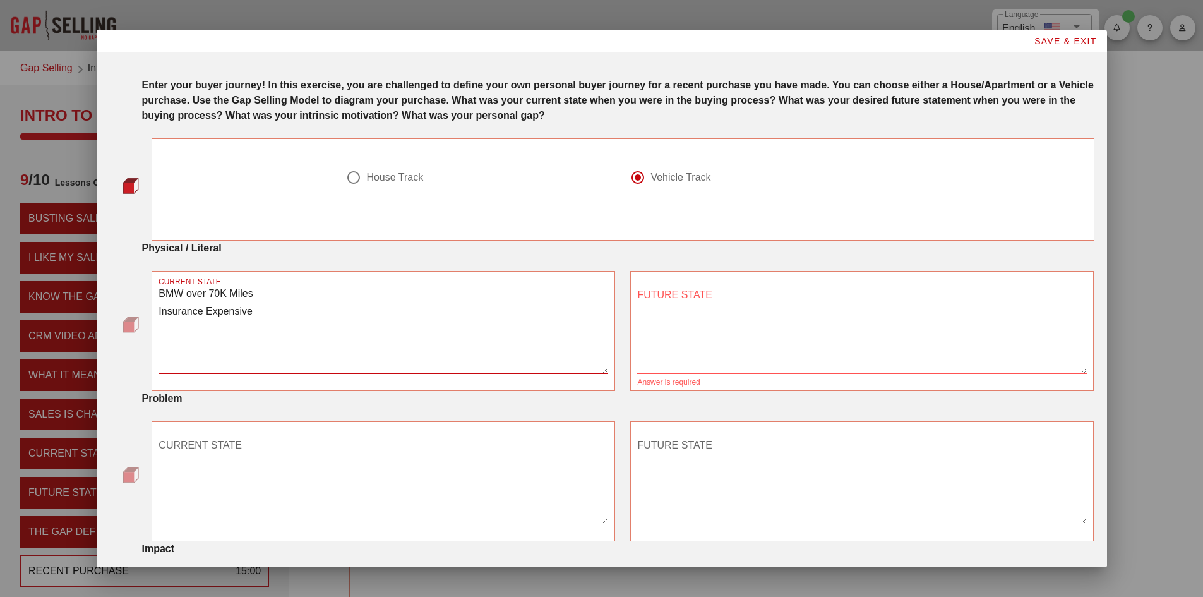
click at [274, 306] on textarea "BMW over 70K Miles Insurance Expensive" at bounding box center [383, 329] width 450 height 88
type textarea "BMW over 70K Miles Insurance Expensive Premium Gas Fun to drive but not econobi…"
click at [652, 312] on textarea "FUTURE STATE" at bounding box center [862, 329] width 450 height 88
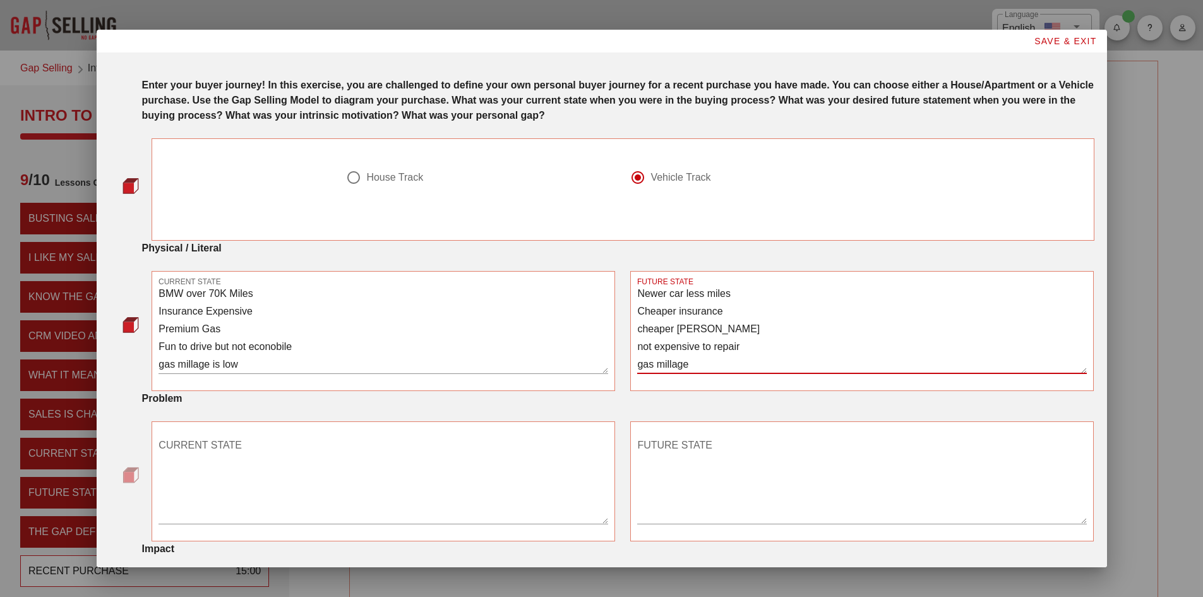
type textarea "Newer car less miles Cheaper insurance cheaper [PERSON_NAME] not expensive to r…"
click at [199, 458] on textarea "CURRENT STATE" at bounding box center [383, 479] width 450 height 88
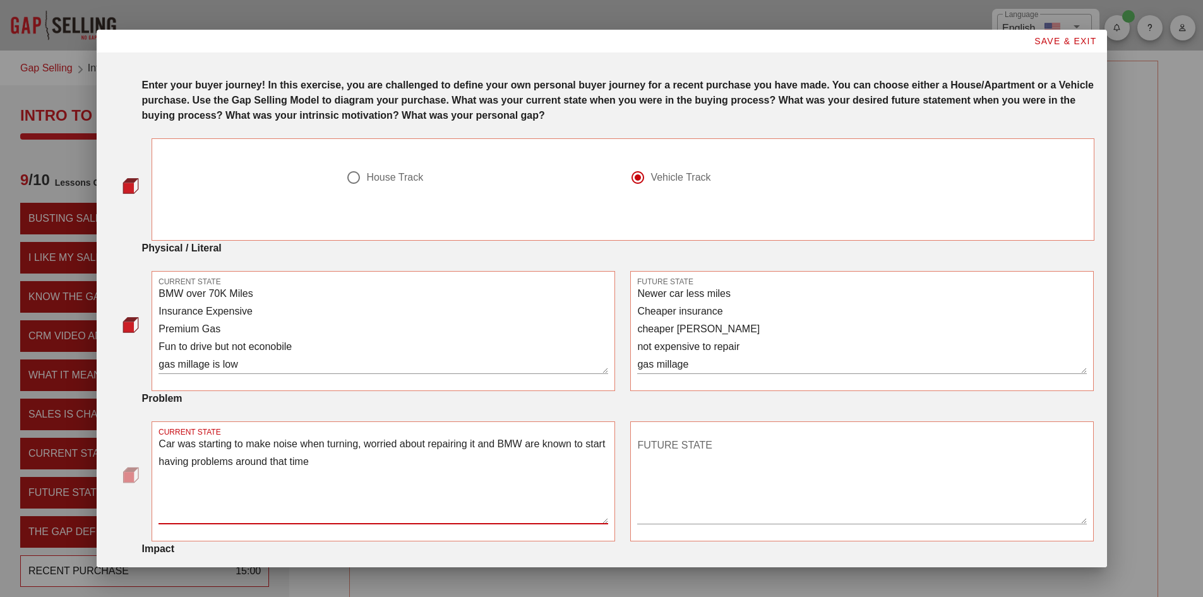
type textarea "Car was starting to make noise when turning, worried about repairing it and BMW…"
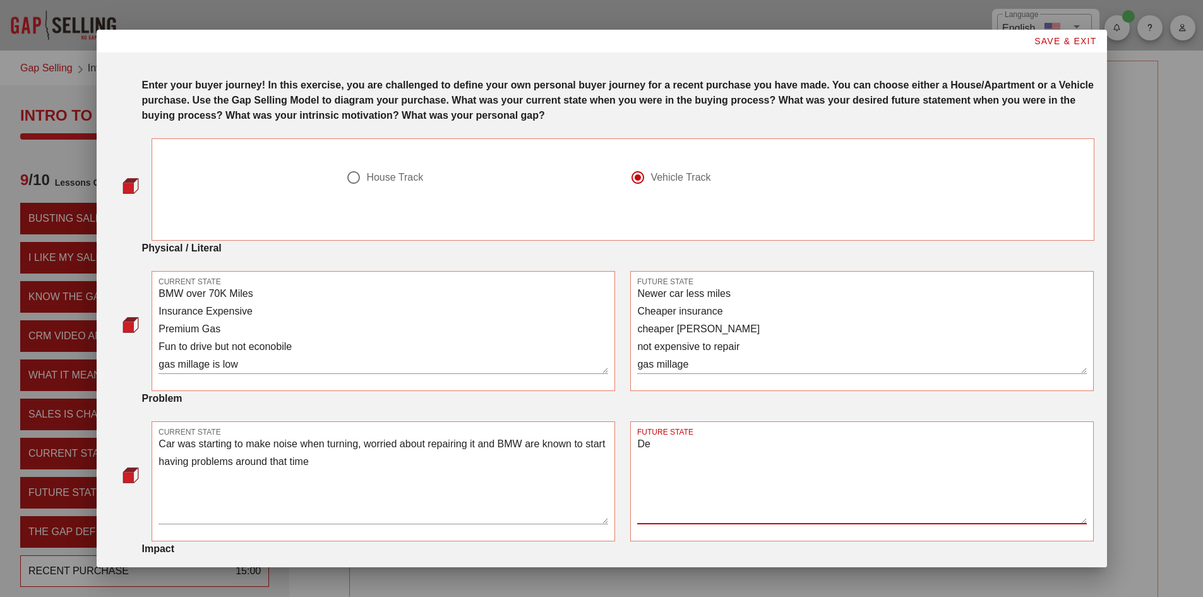
type textarea "D"
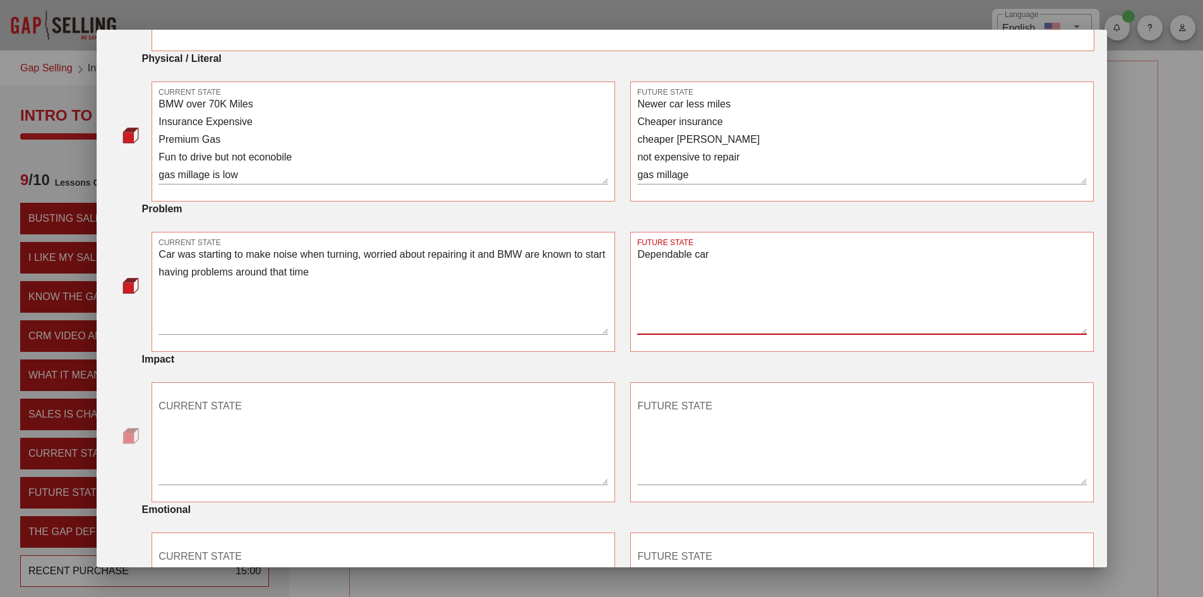
type textarea "Dependable car"
click at [207, 405] on textarea "CURRENT STATE" at bounding box center [383, 440] width 450 height 88
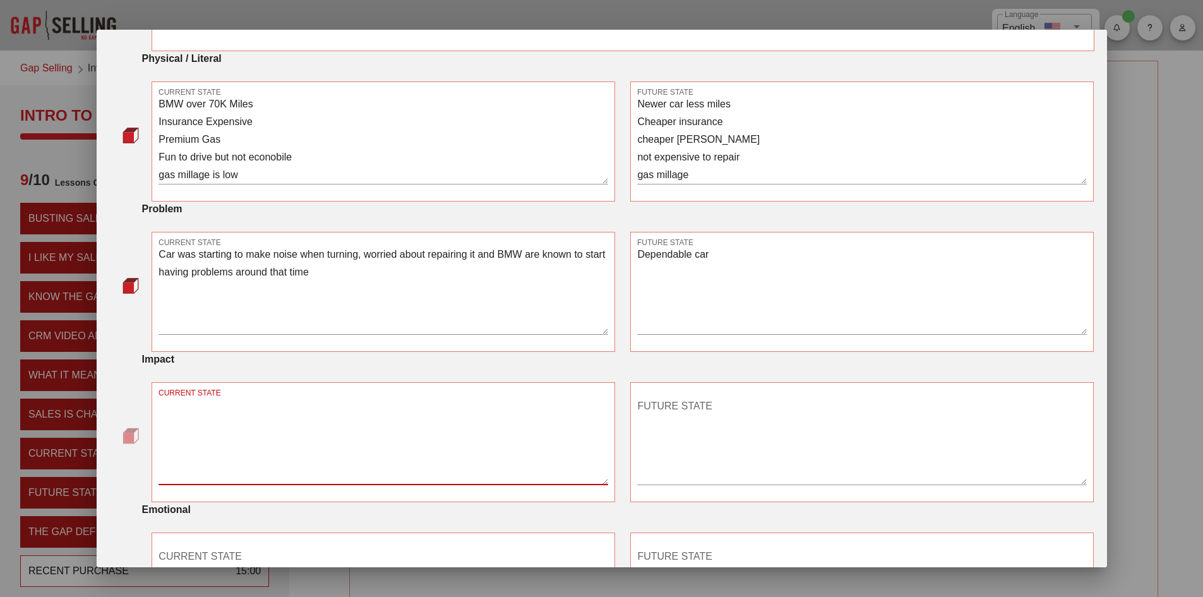
click at [210, 401] on textarea "CURRENT STATE" at bounding box center [383, 440] width 450 height 88
type textarea "Having to pay for expensive repairs, expensive insurance"
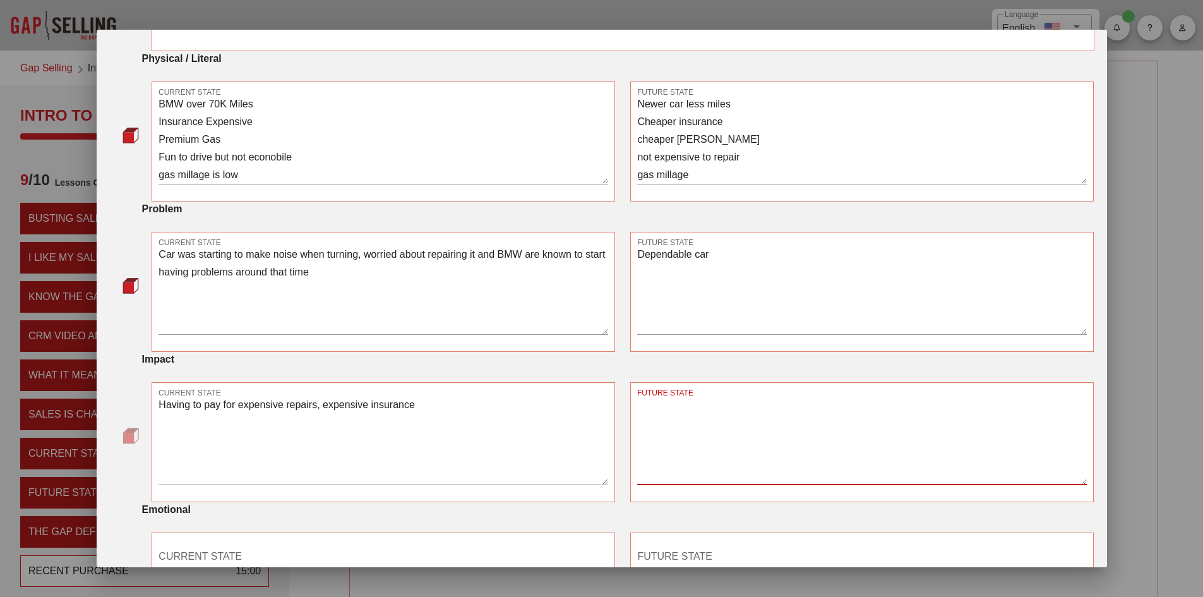
click at [671, 424] on textarea "FUTURE STATE" at bounding box center [862, 440] width 450 height 88
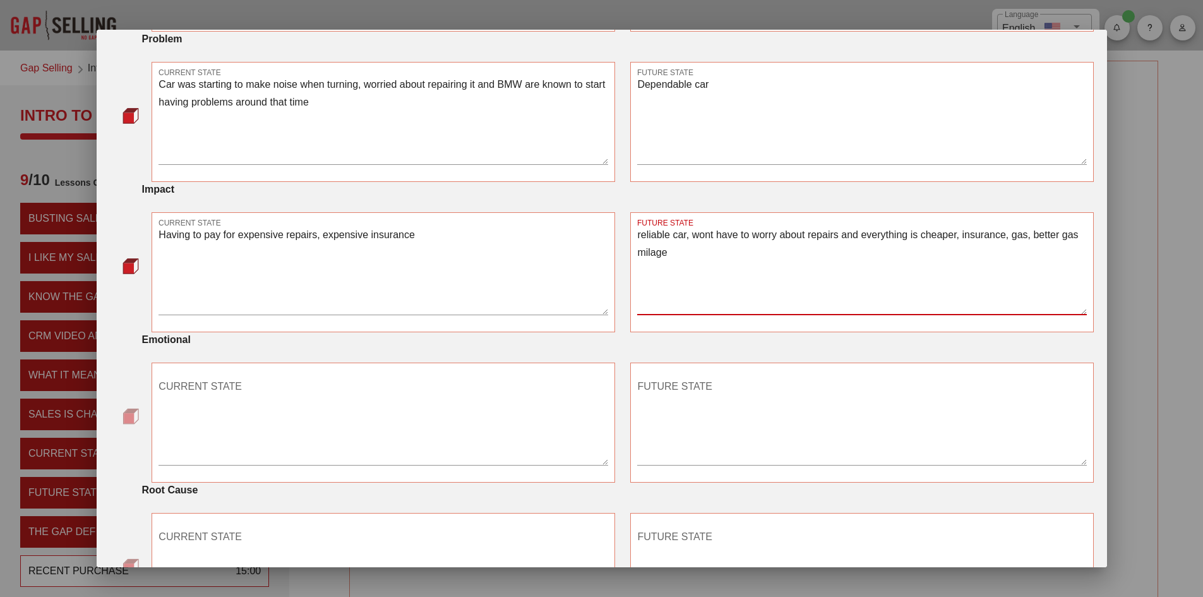
scroll to position [379, 0]
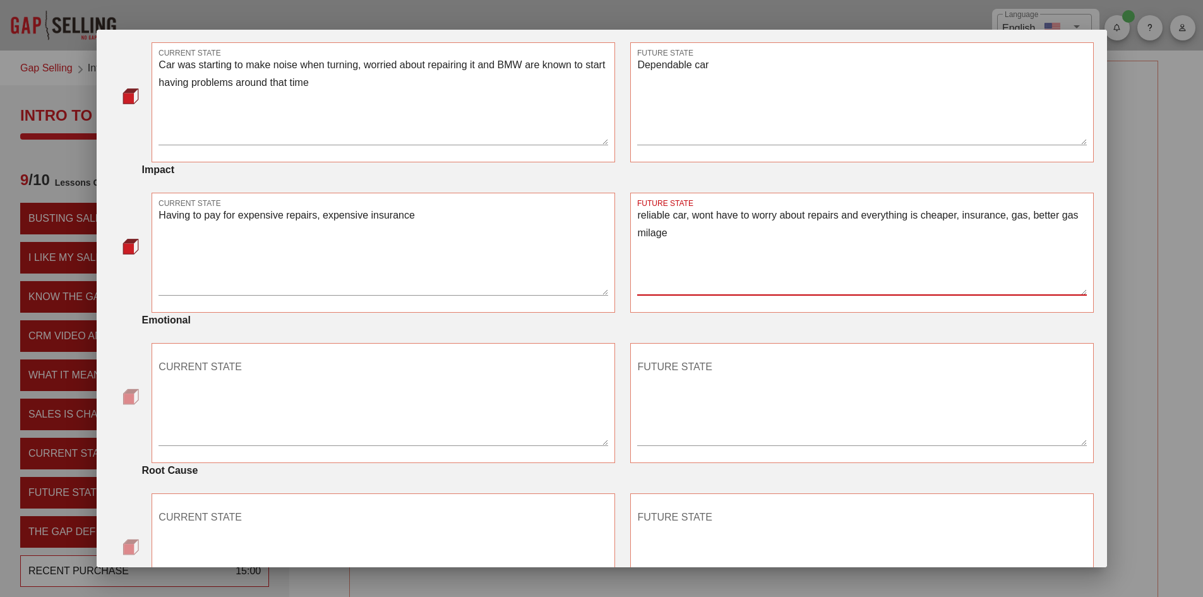
type textarea "reliable car, wont have to worry about repairs and everything is cheaper, insur…"
click at [205, 368] on textarea "CURRENT STATE" at bounding box center [383, 401] width 450 height 88
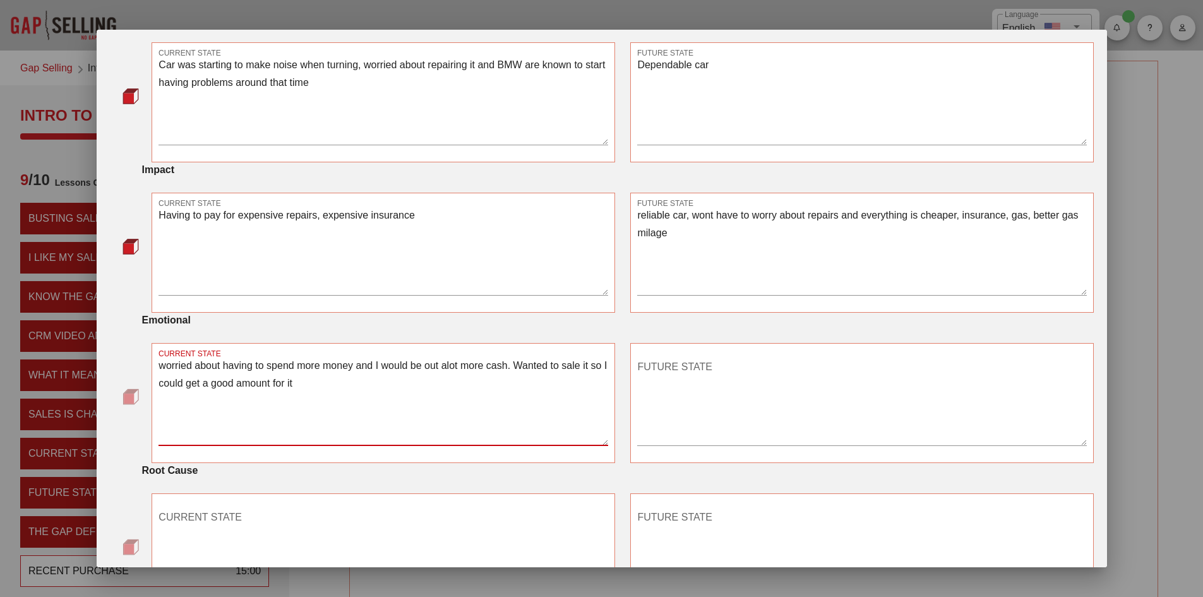
type textarea "worried about having to spend more money and I would be out alot more cash. Wan…"
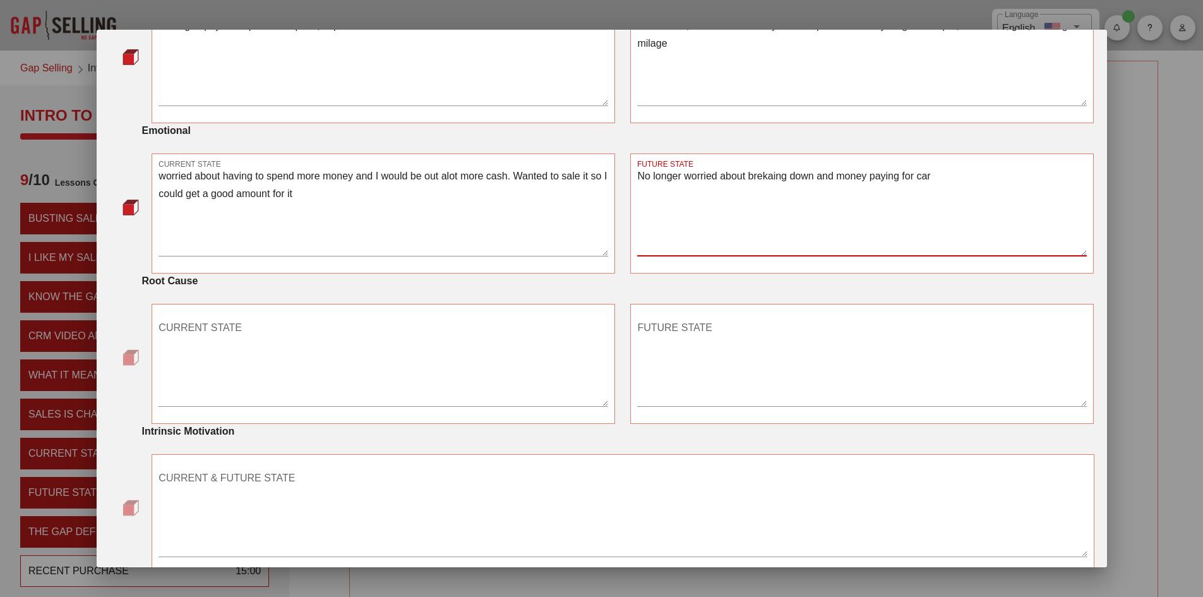
scroll to position [631, 0]
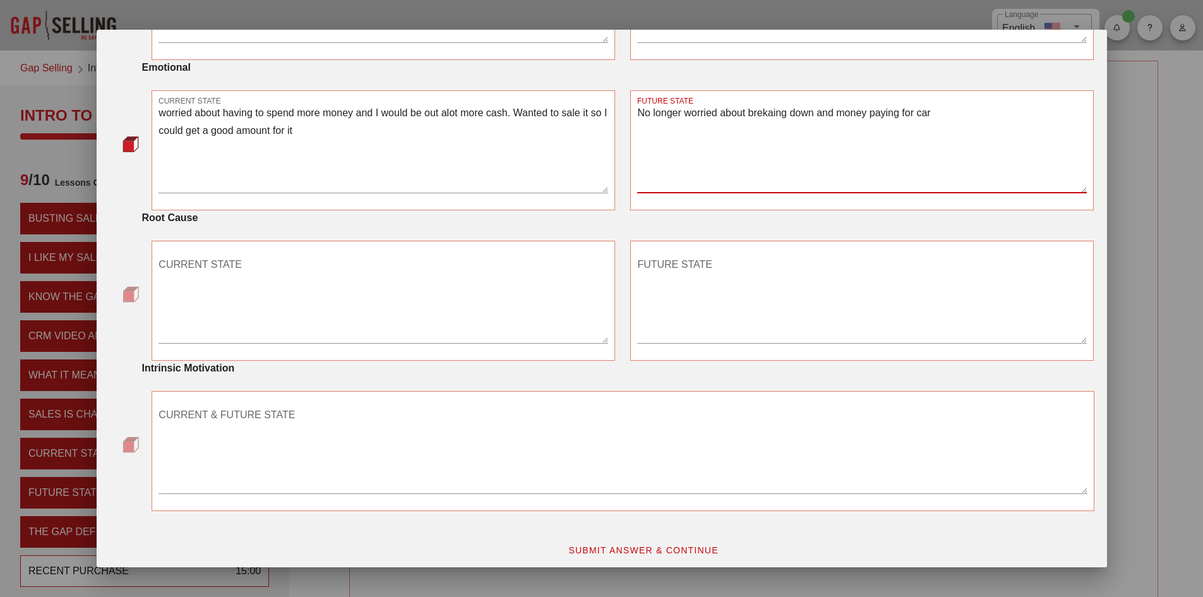
type textarea "No longer worried about brekaing down and money paying for car"
click at [231, 273] on textarea "CURRENT STATE" at bounding box center [383, 298] width 450 height 88
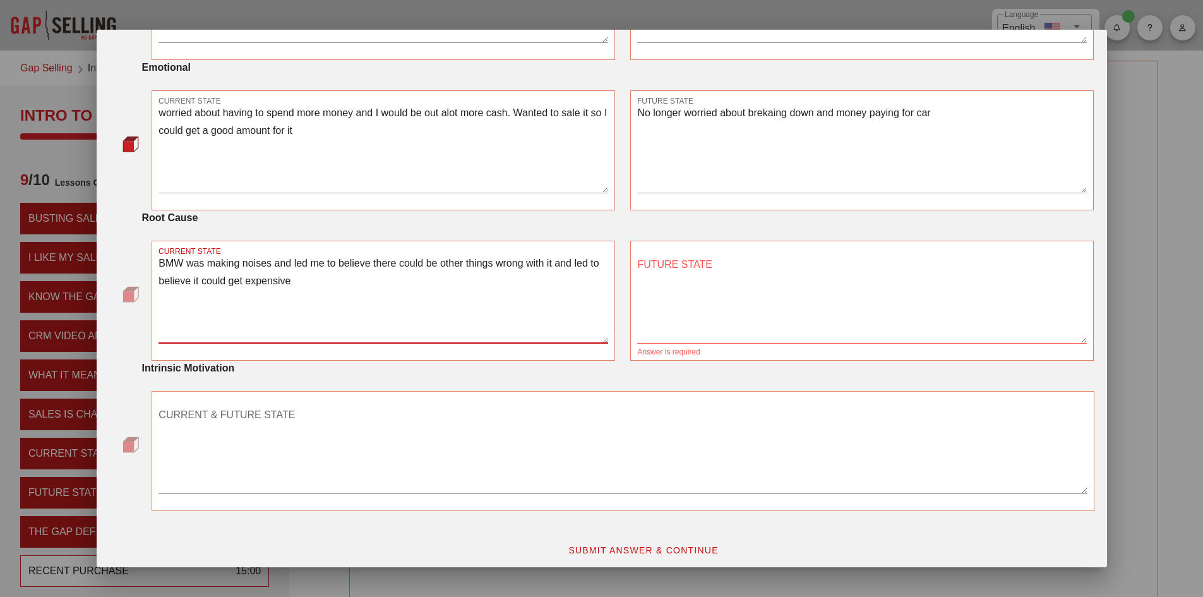
click at [328, 277] on textarea "BMW was making noises and led me to believe there could be other things wrong w…" at bounding box center [383, 298] width 450 height 88
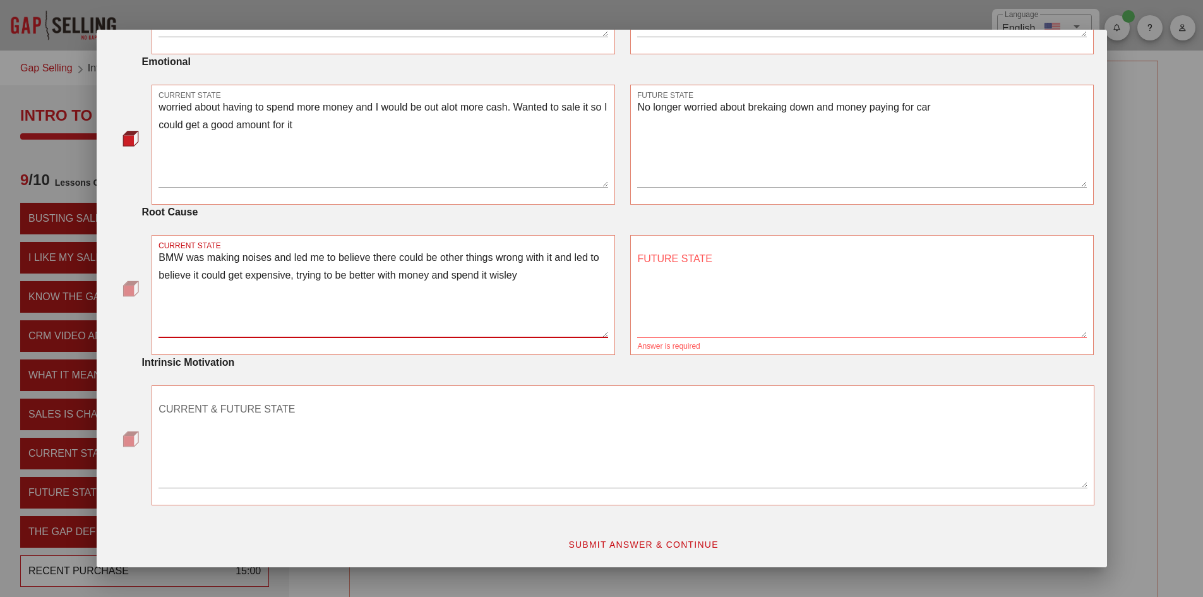
scroll to position [638, 0]
type textarea "BMW was making noises and led me to believe there could be other things wrong w…"
click at [682, 270] on textarea "FUTURE STATE" at bounding box center [862, 291] width 450 height 88
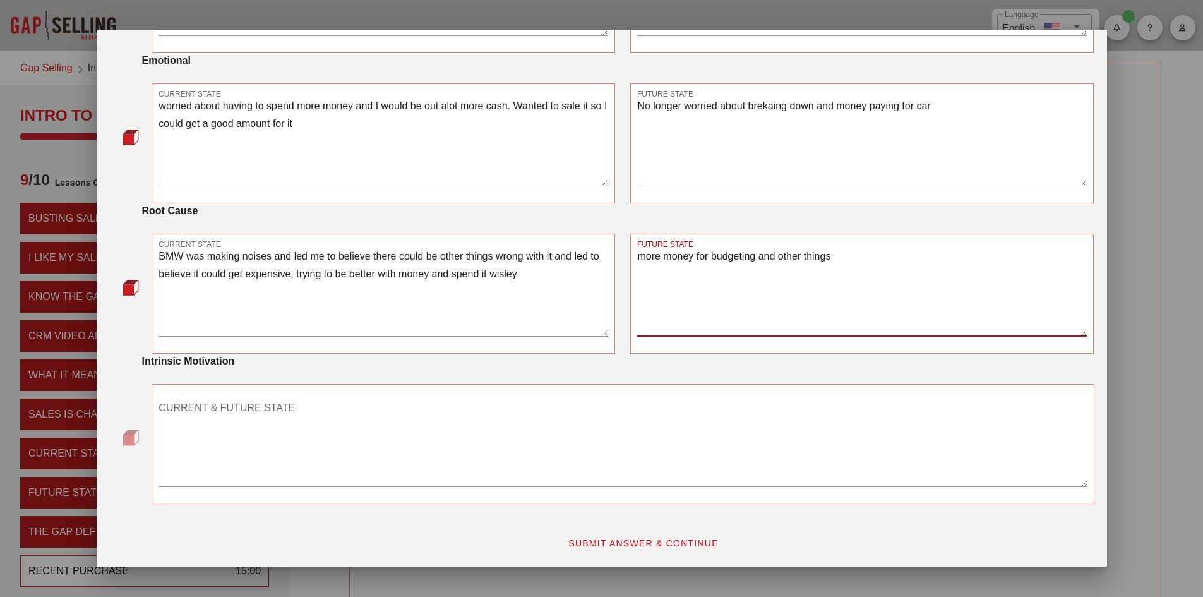
type textarea "more money for budgeting and other things"
click at [275, 472] on textarea "CURRENT & FUTURE STATE" at bounding box center [622, 442] width 928 height 88
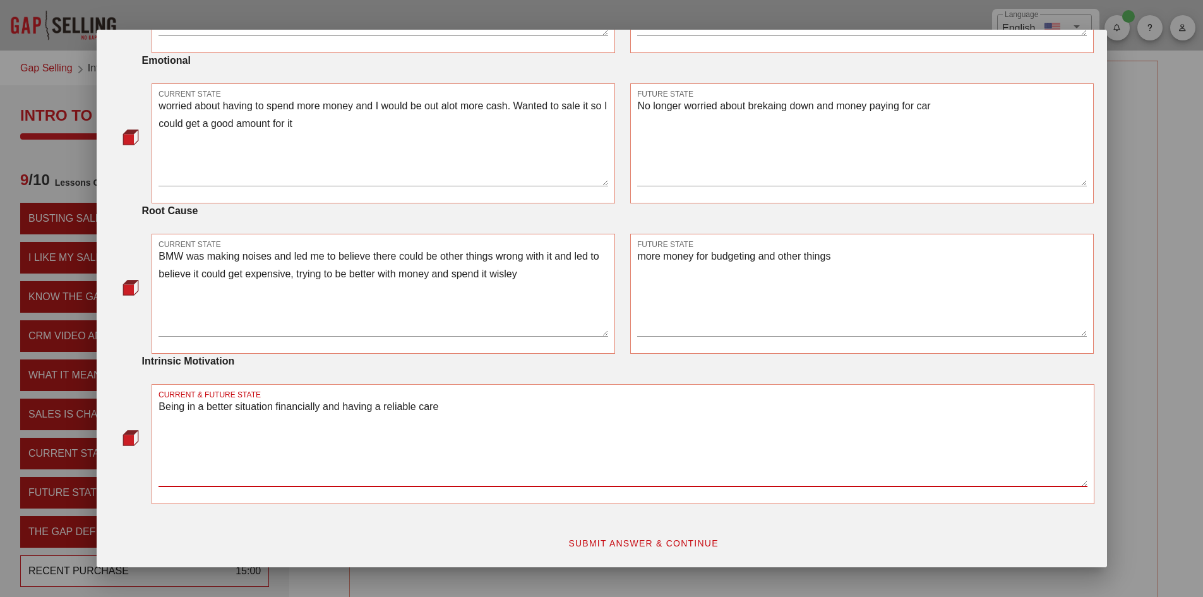
type textarea "Being in a better situation financially and having a reliable care"
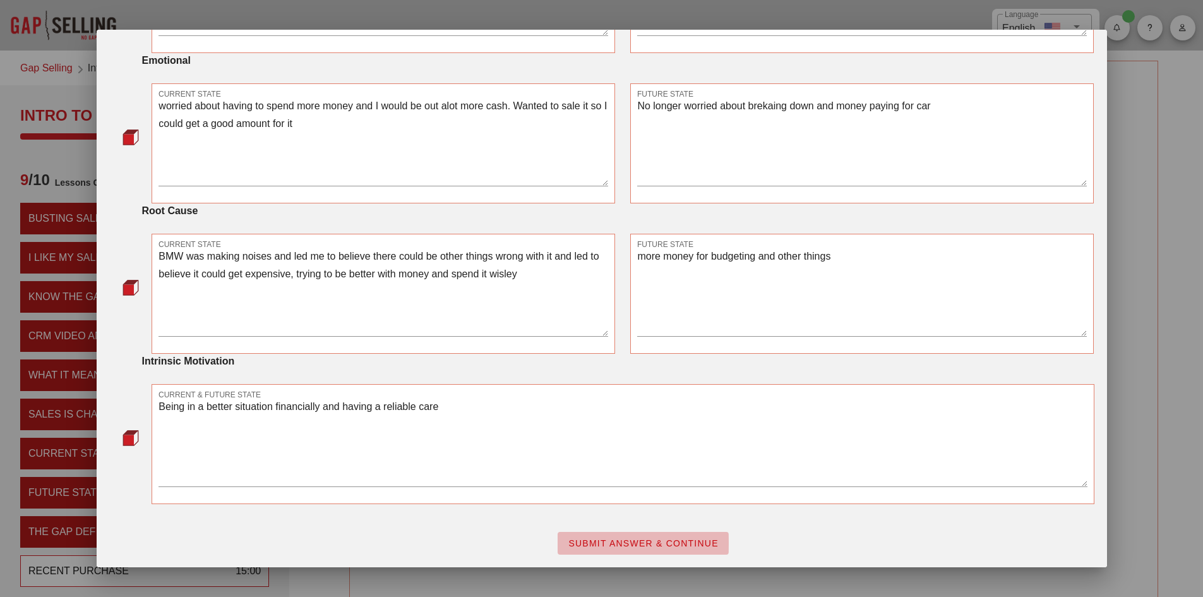
click at [598, 537] on button "SUBMIT ANSWER & CONTINUE" at bounding box center [643, 543] width 171 height 23
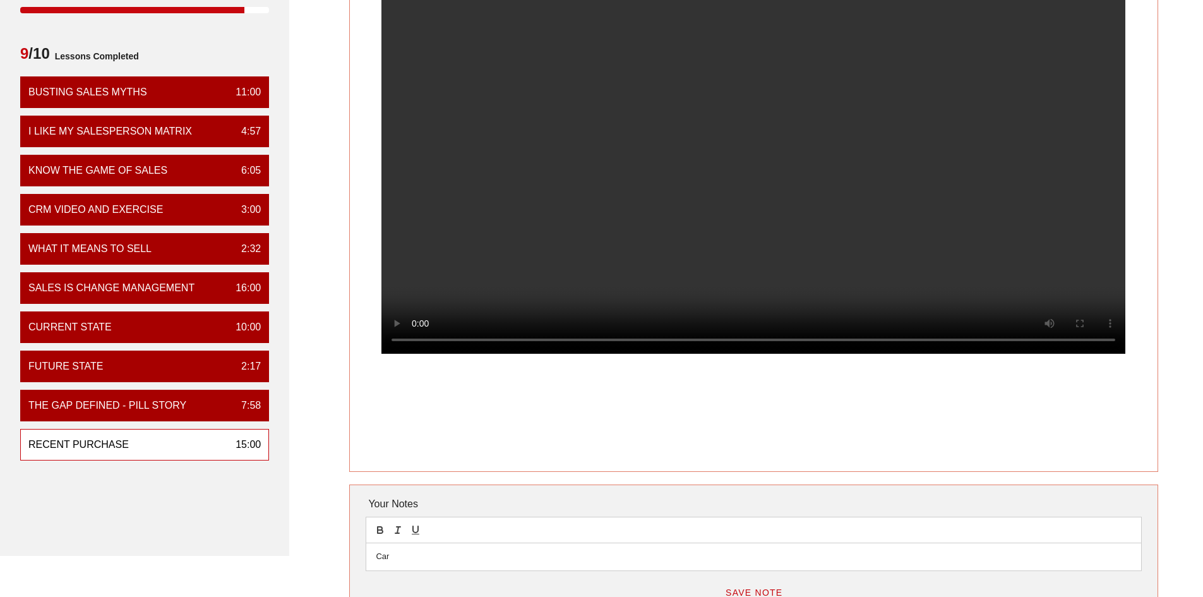
scroll to position [63, 0]
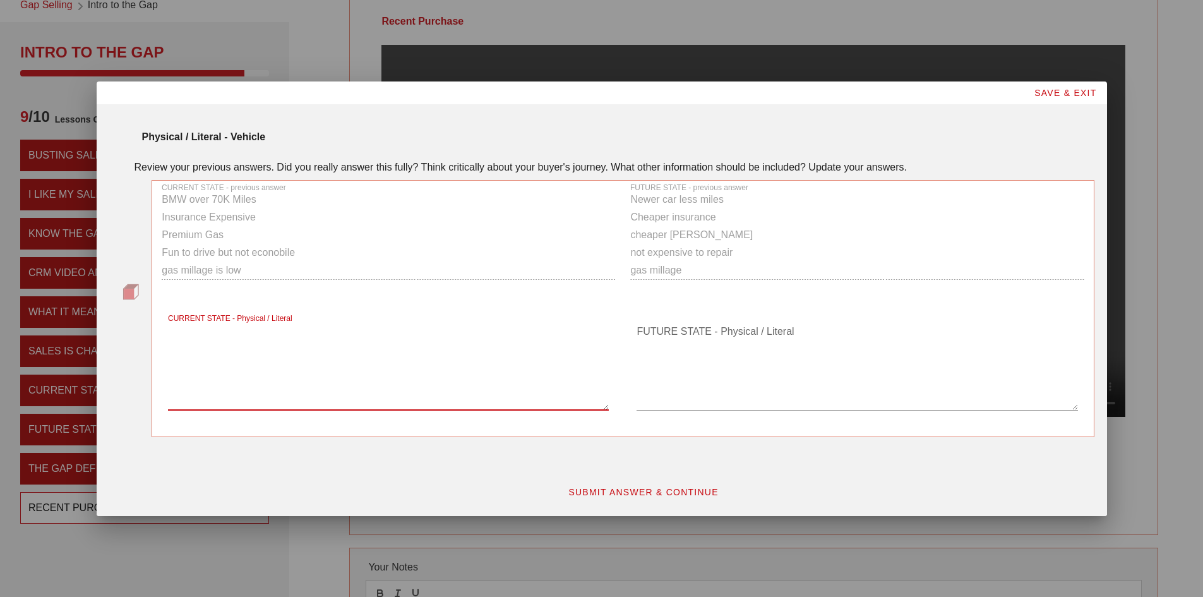
click at [187, 401] on textarea "CURRENT STATE - Physical / Literal" at bounding box center [388, 365] width 441 height 88
click at [258, 347] on textarea "2019 530i BMW with 70K miles uses premium gas premium insurance" at bounding box center [388, 365] width 441 height 88
type textarea "2019 530i BMW with 70K miles uses premium gas mpg 24 premium insurance"
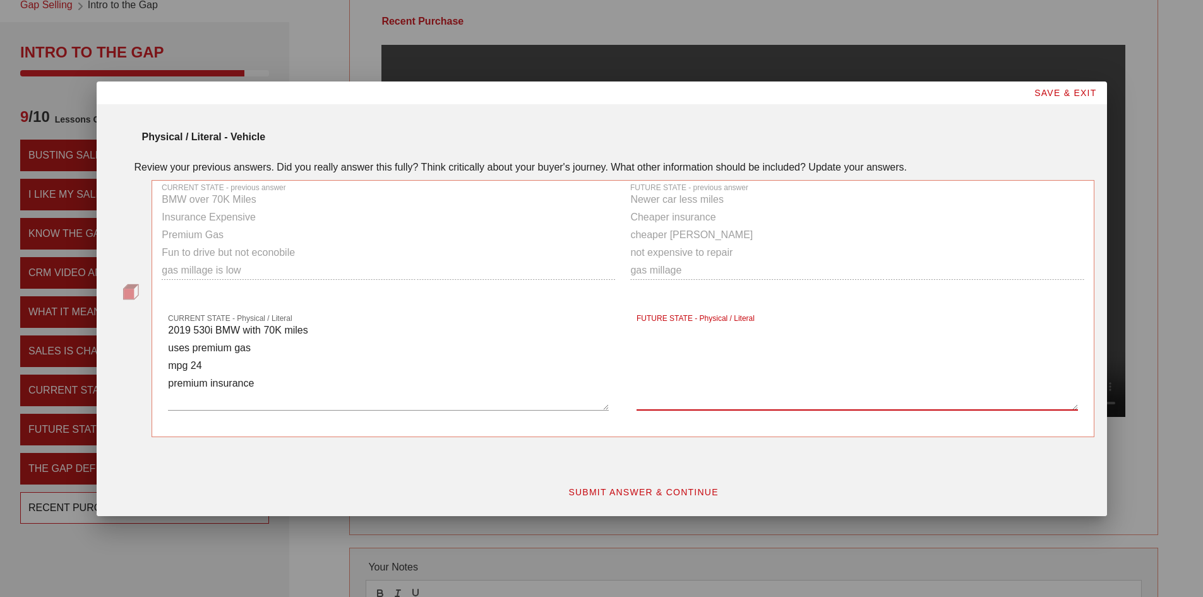
click at [665, 360] on textarea "FUTURE STATE - Physical / Literal" at bounding box center [856, 365] width 441 height 88
click at [655, 352] on textarea "Honda Accord 2023 hybrid less than 30K miles" at bounding box center [856, 365] width 441 height 88
type textarea "Honda Accord 2023 hybrid less than 30K miles cheaper insurances cheaper gas mpg…"
click at [619, 497] on button "SUBMIT ANSWER & CONTINUE" at bounding box center [643, 491] width 171 height 23
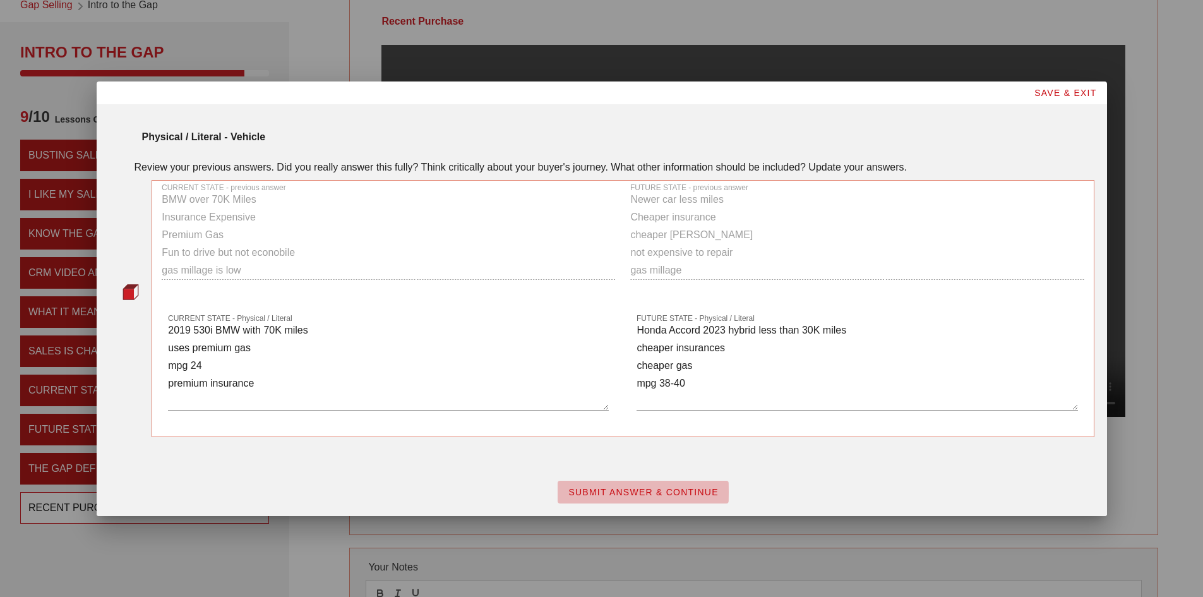
scroll to position [0, 0]
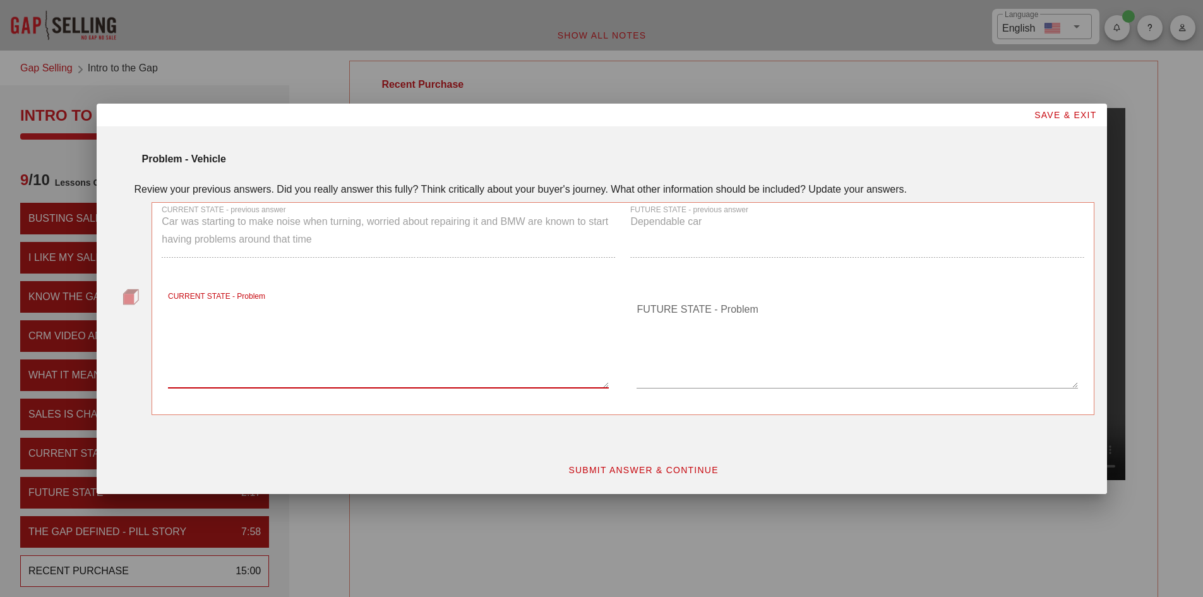
click at [299, 378] on textarea "CURRENT STATE - Problem" at bounding box center [388, 343] width 441 height 88
click at [245, 341] on textarea "Car was making noise when turning Black live in desert can get hot expensive ma…" at bounding box center [388, 343] width 441 height 88
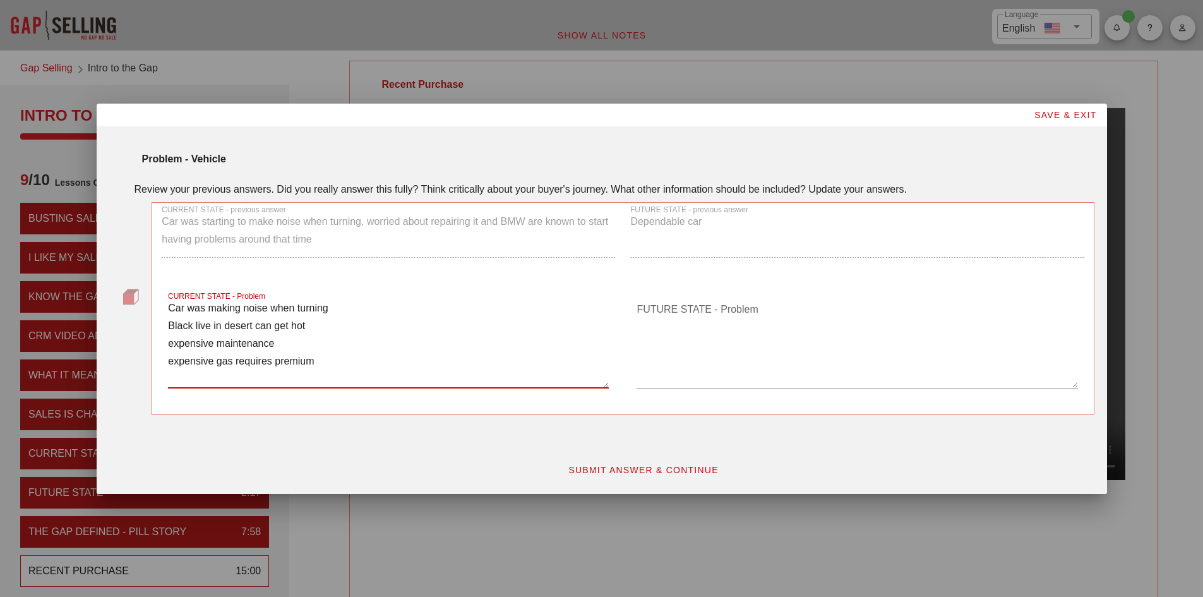
type textarea "Car was making noise when turning Black live in desert can get hot expensive ma…"
click at [655, 322] on textarea "FUTURE STATE - Problem" at bounding box center [856, 343] width 441 height 88
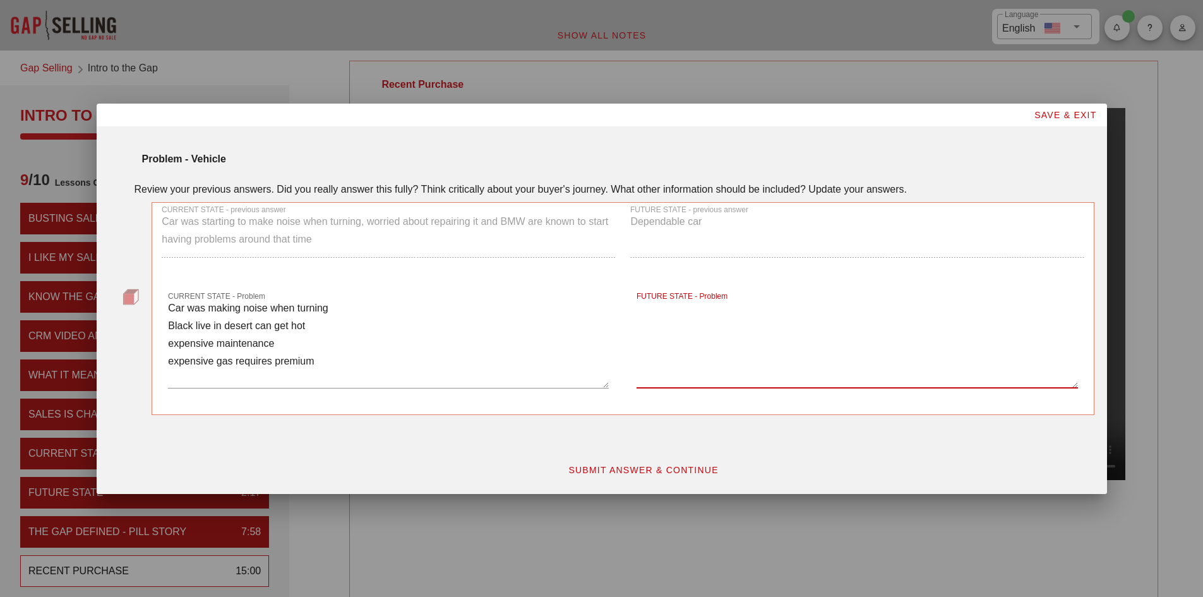
type textarea "n"
type textarea "New Car no problems Different"
click at [366, 366] on textarea "Car was making noise when turning Black live in desert can get hot expensive ma…" at bounding box center [388, 343] width 441 height 88
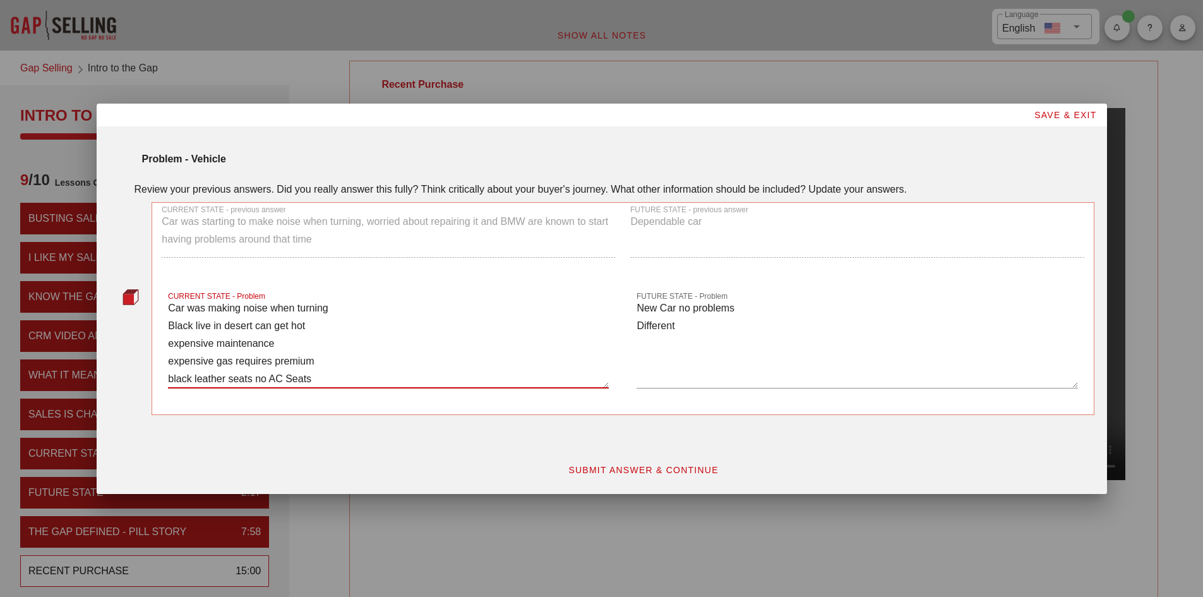
type textarea "Car was making noise when turning Black live in desert can get hot expensive ma…"
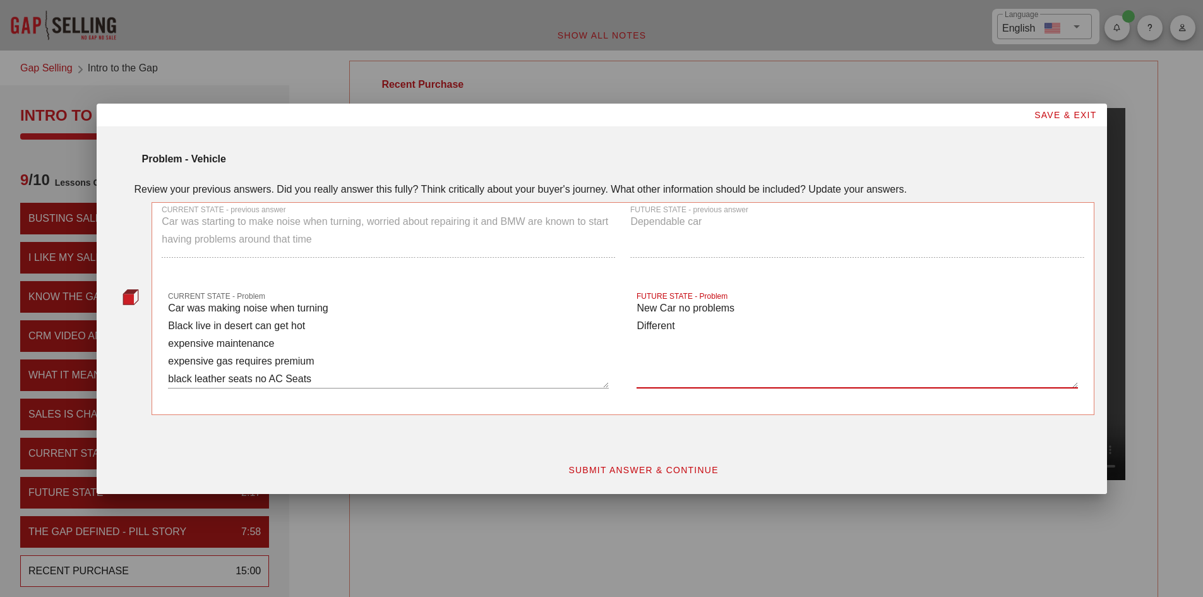
click at [686, 331] on textarea "New Car no problems Different" at bounding box center [856, 343] width 441 height 88
type textarea "New Car no problems Different color gray does not attact sun"
click at [316, 318] on textarea "Car was making noise when turning Black live in desert can get hot expensive ma…" at bounding box center [388, 343] width 441 height 88
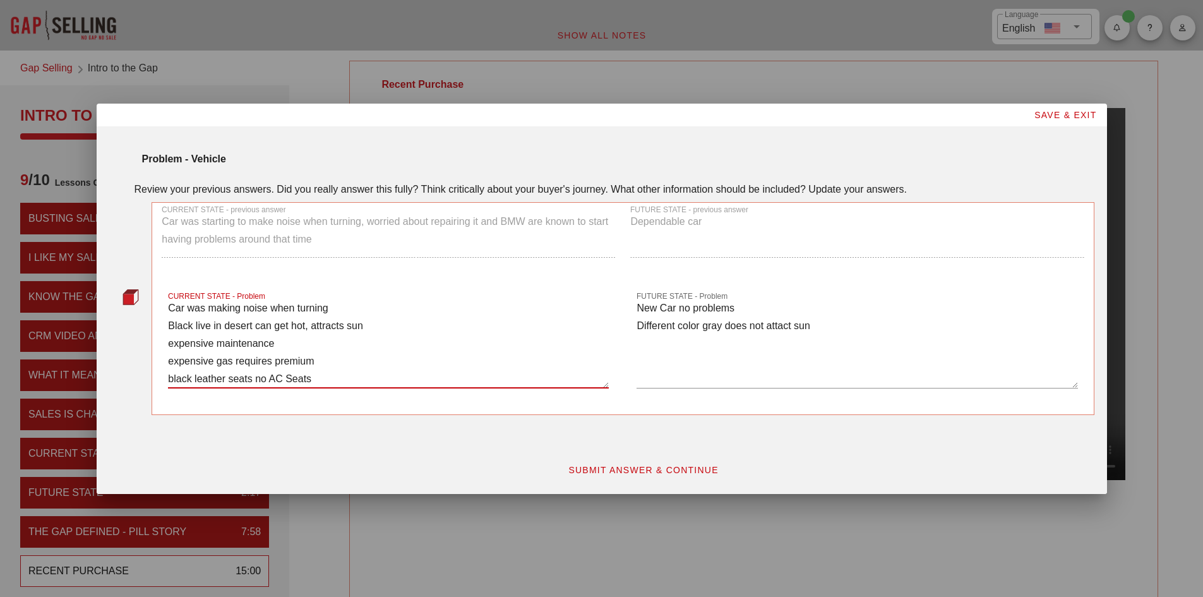
type textarea "Car was making noise when turning Black live in desert can get hot, attracts su…"
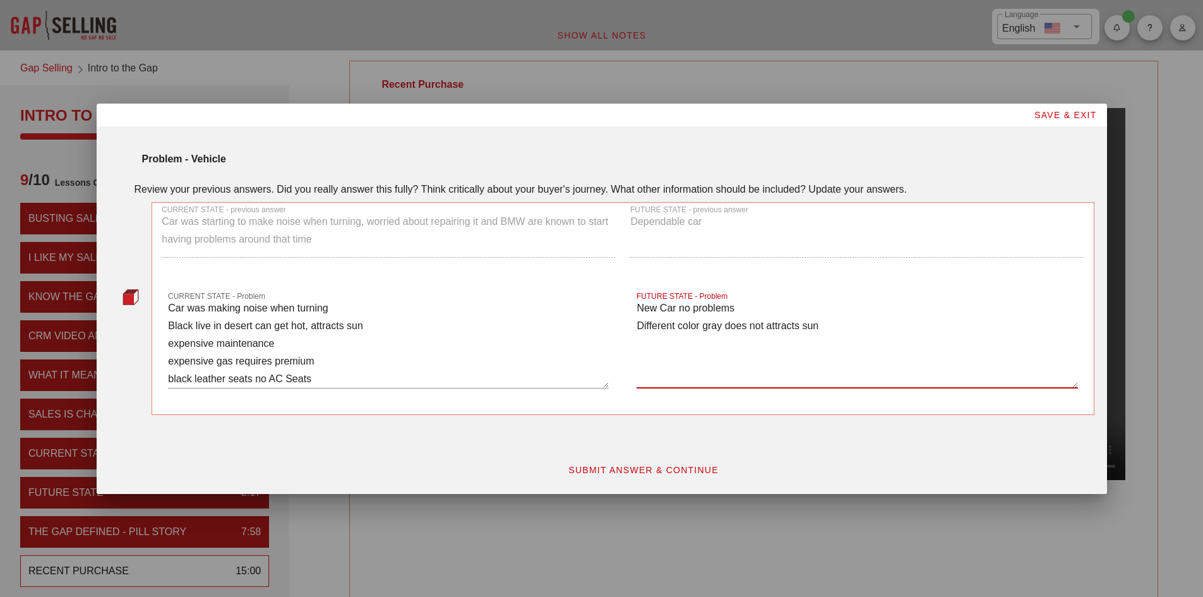
click at [833, 328] on textarea "New Car no problems Different color gray does not attracts sun" at bounding box center [856, 343] width 441 height 88
type textarea "New Car no problems Different color gray does not attracts sun AC Seats cheaper…"
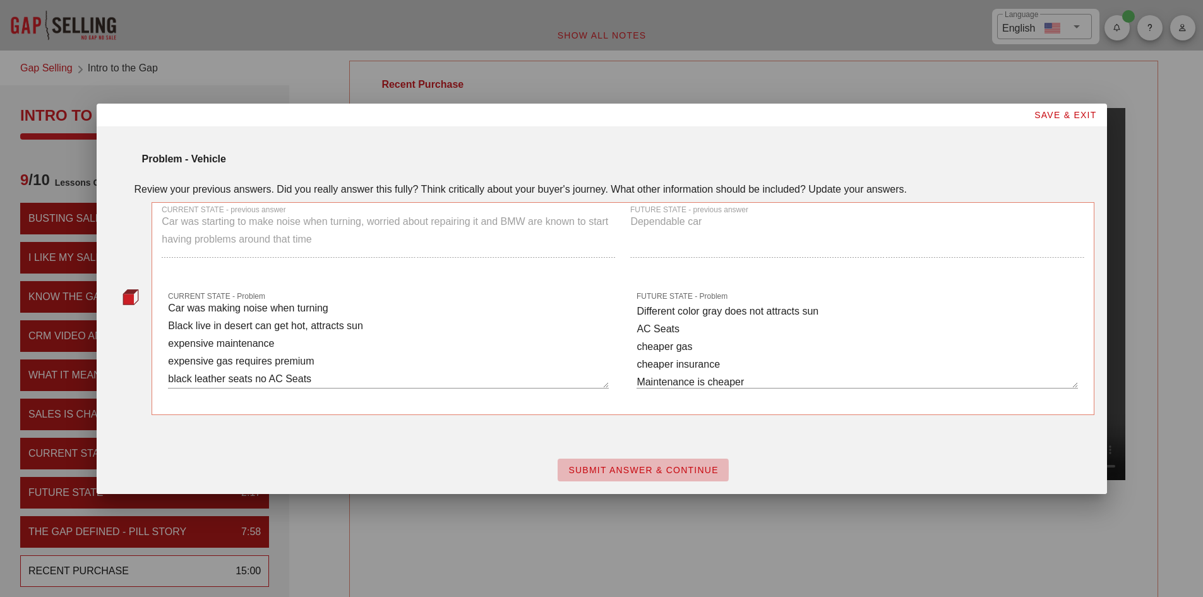
click at [670, 463] on button "SUBMIT ANSWER & CONTINUE" at bounding box center [643, 469] width 171 height 23
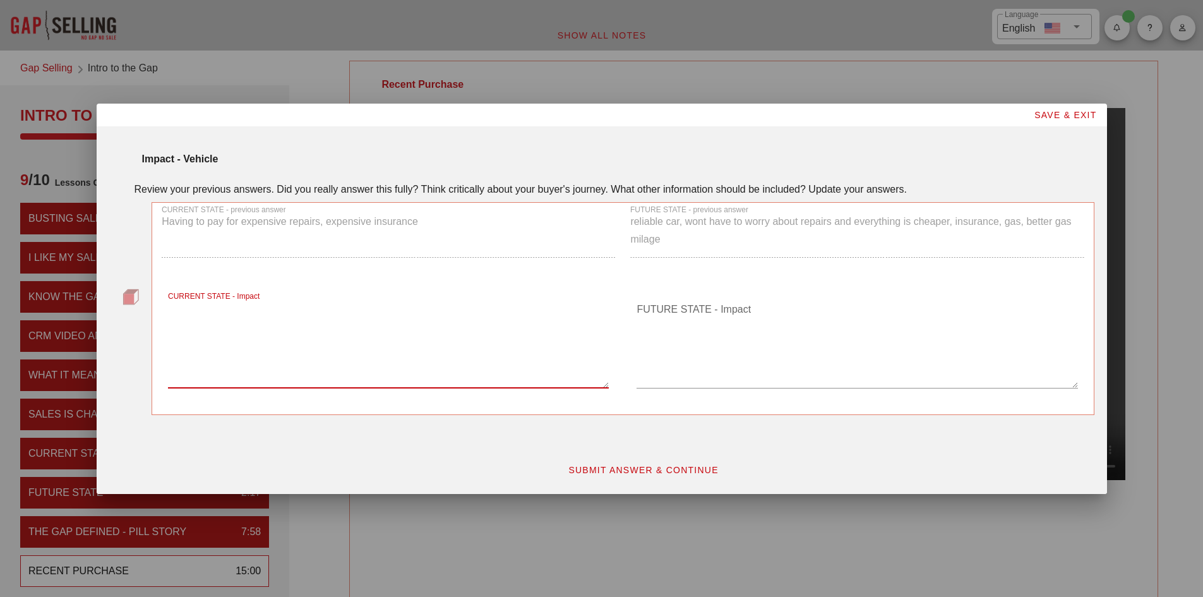
click at [237, 370] on textarea "CURRENT STATE - Impact" at bounding box center [388, 343] width 441 height 88
type textarea "a"
type textarea "A"
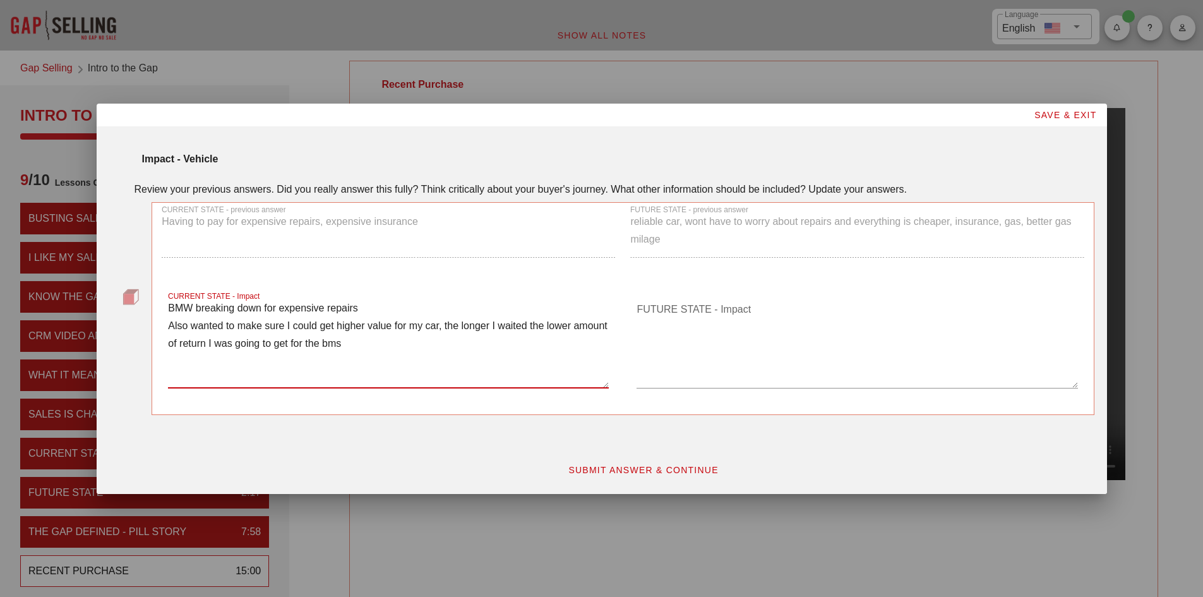
type textarea "BMW breaking down for expensive repairs Also wanted to make sure I could get hi…"
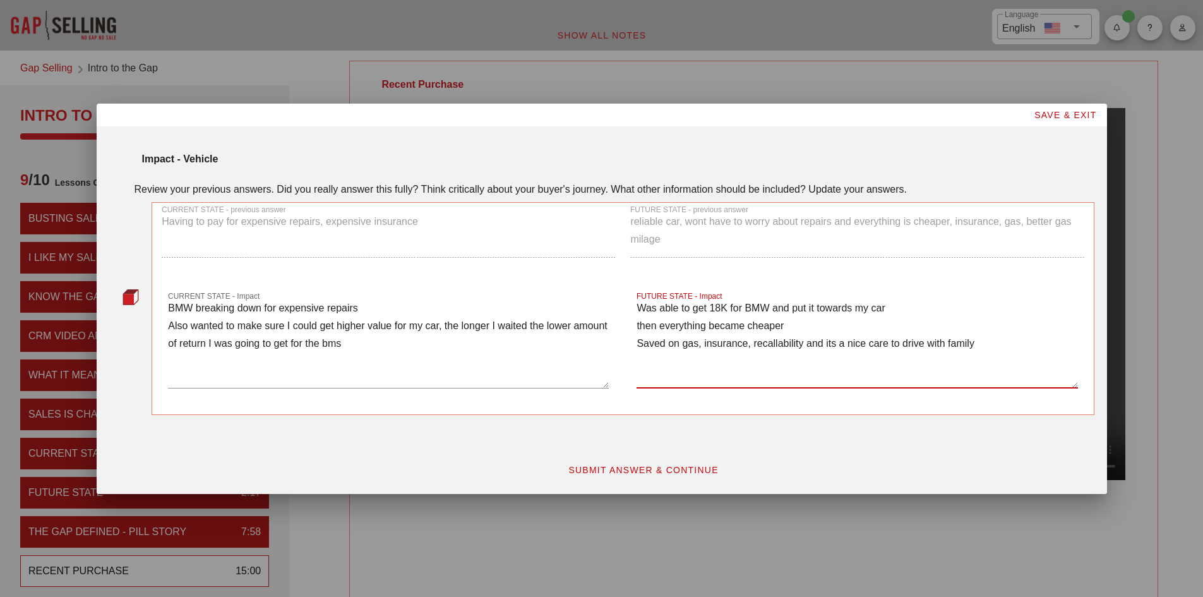
type textarea "Was able to get 18K for BMW and put it towards my car then everything became ch…"
click at [651, 462] on button "SUBMIT ANSWER & CONTINUE" at bounding box center [643, 469] width 171 height 23
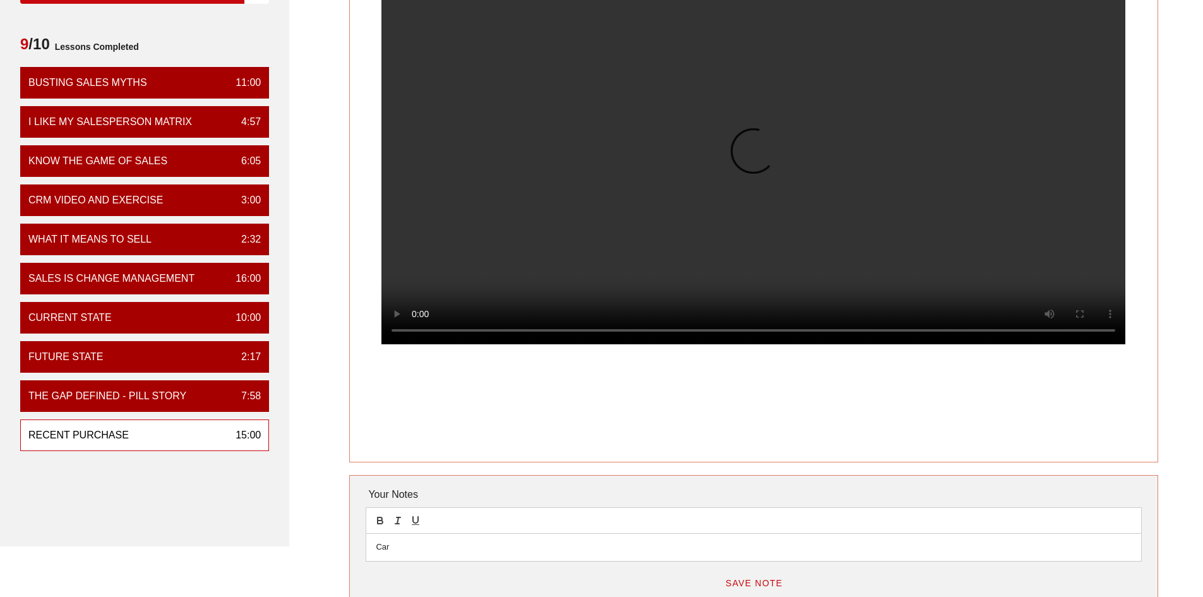
scroll to position [126, 0]
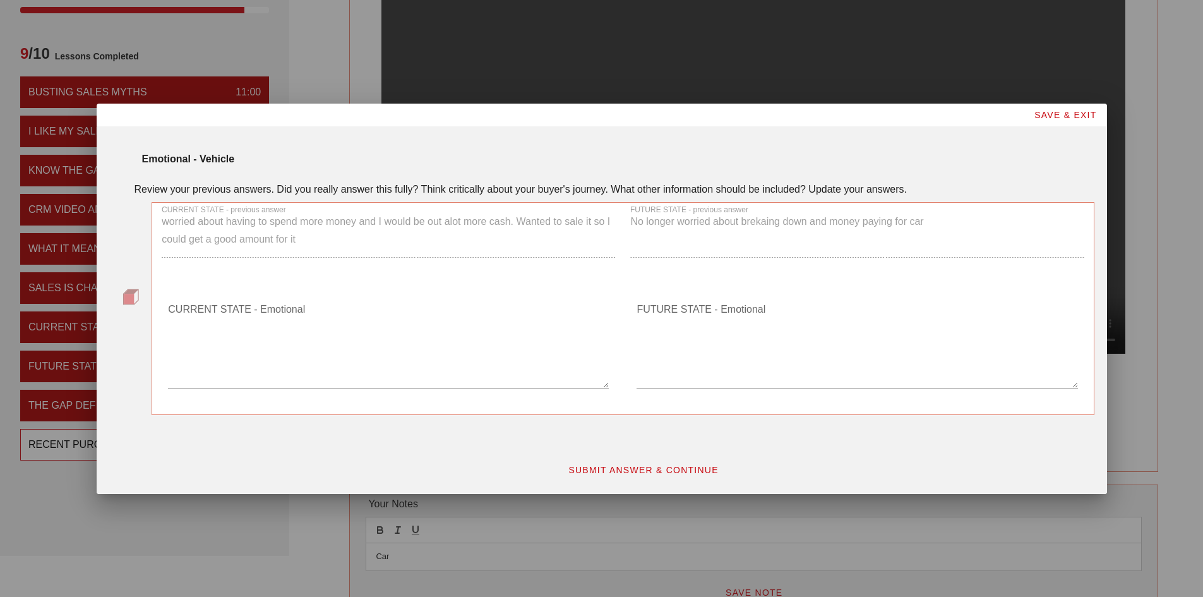
click at [202, 372] on textarea "CURRENT STATE - Emotional" at bounding box center [388, 343] width 441 height 88
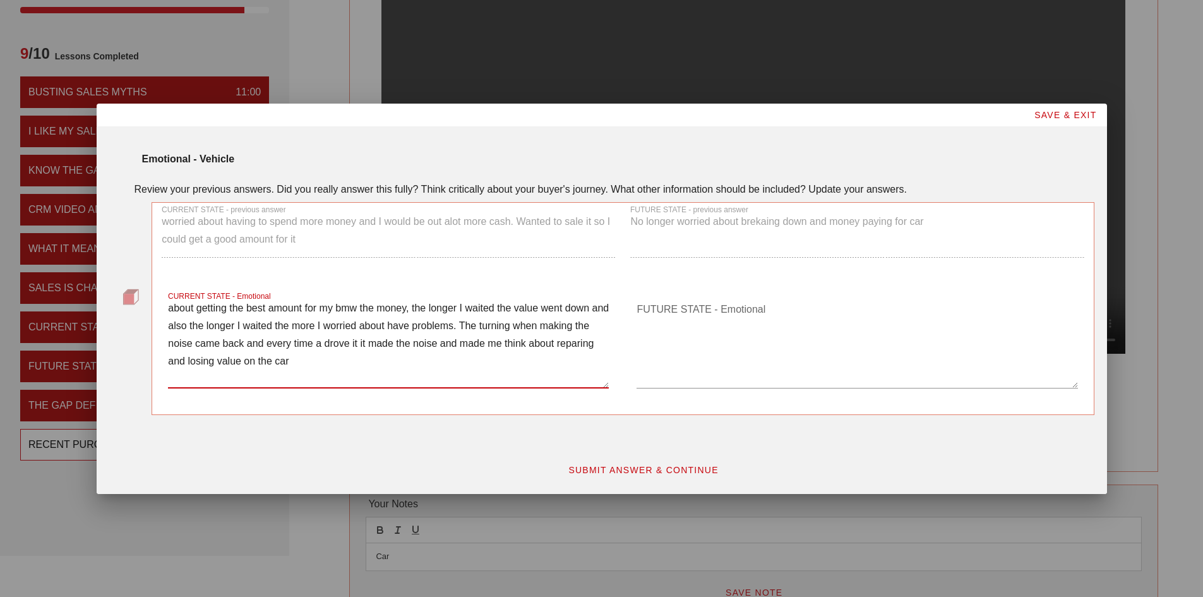
type textarea "about getting the best amount for my bmw the money, the longer I waited the val…"
click at [704, 356] on textarea "FUTURE STATE - Emotional" at bounding box center [856, 343] width 441 height 88
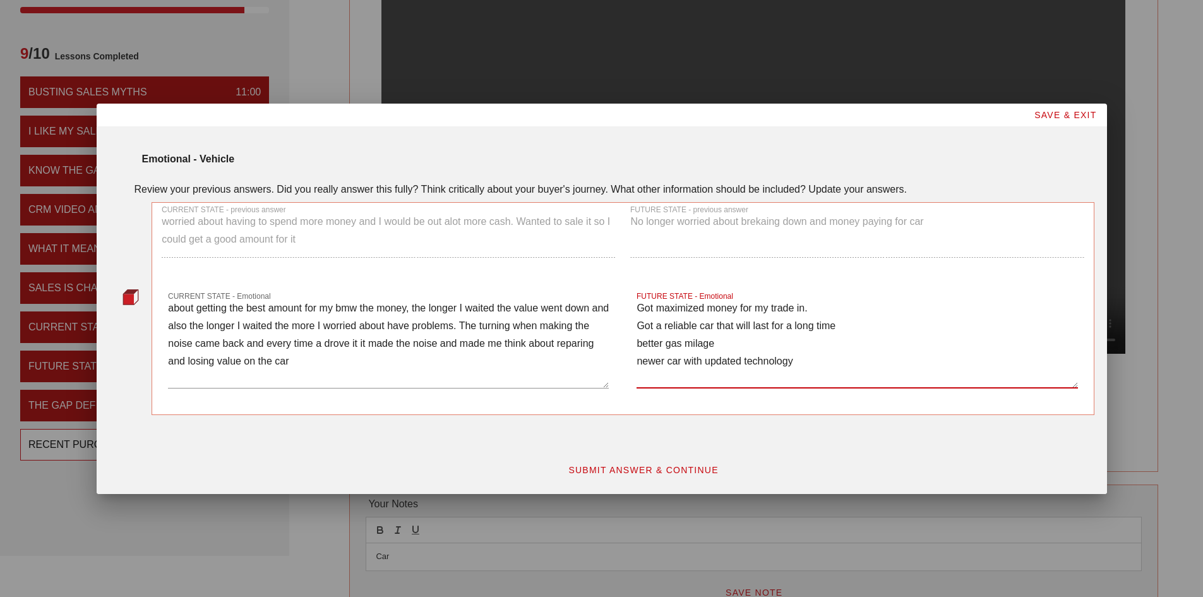
type textarea "Got maximized money for my trade in. Got a reliable car that will last for a lo…"
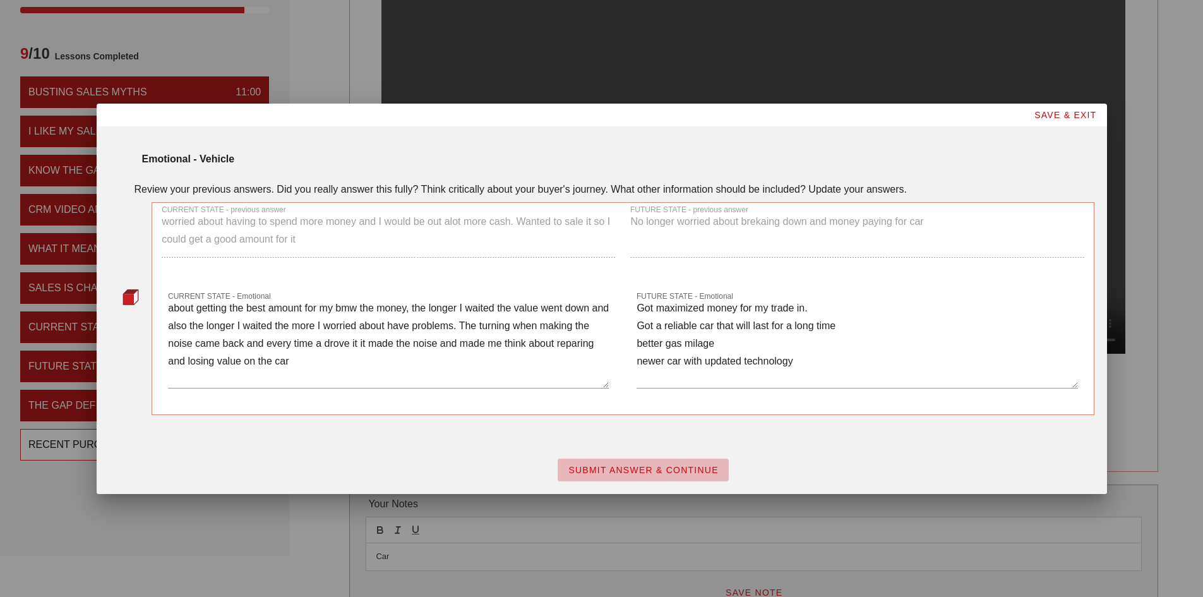
click at [664, 465] on span "SUBMIT ANSWER & CONTINUE" at bounding box center [643, 470] width 151 height 10
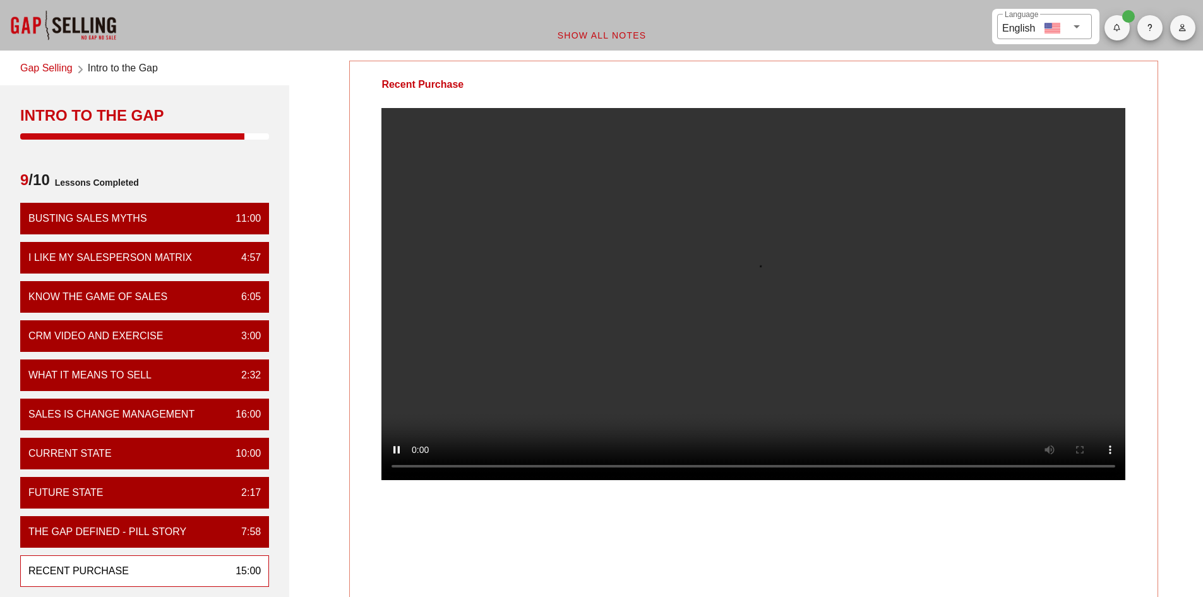
scroll to position [63, 0]
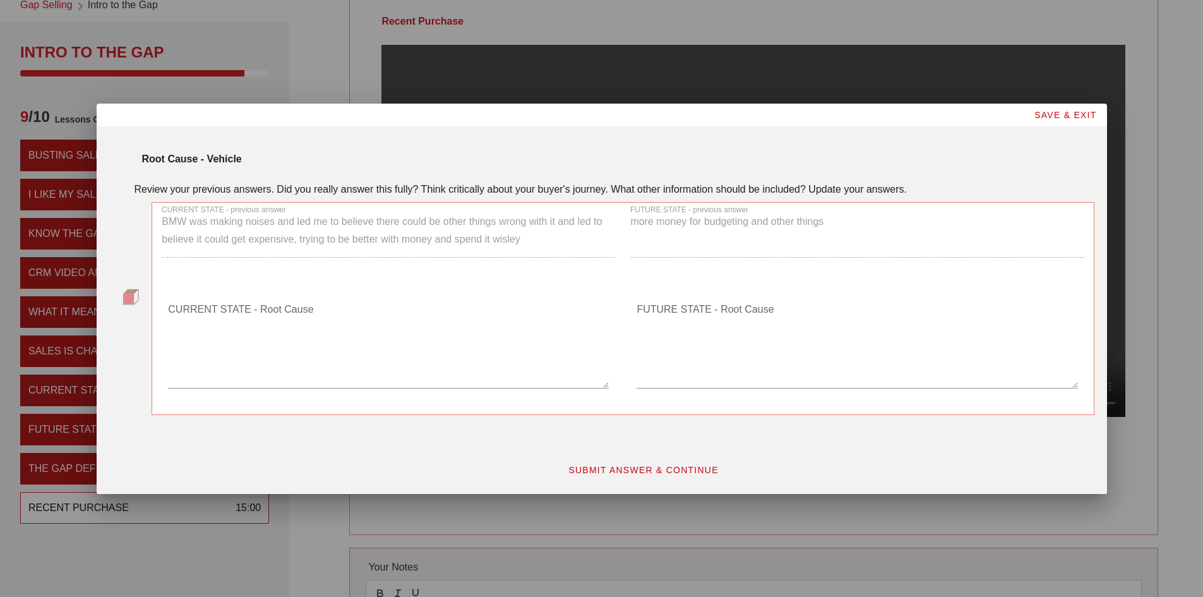
click at [259, 367] on textarea "CURRENT STATE - Root Cause" at bounding box center [388, 343] width 441 height 88
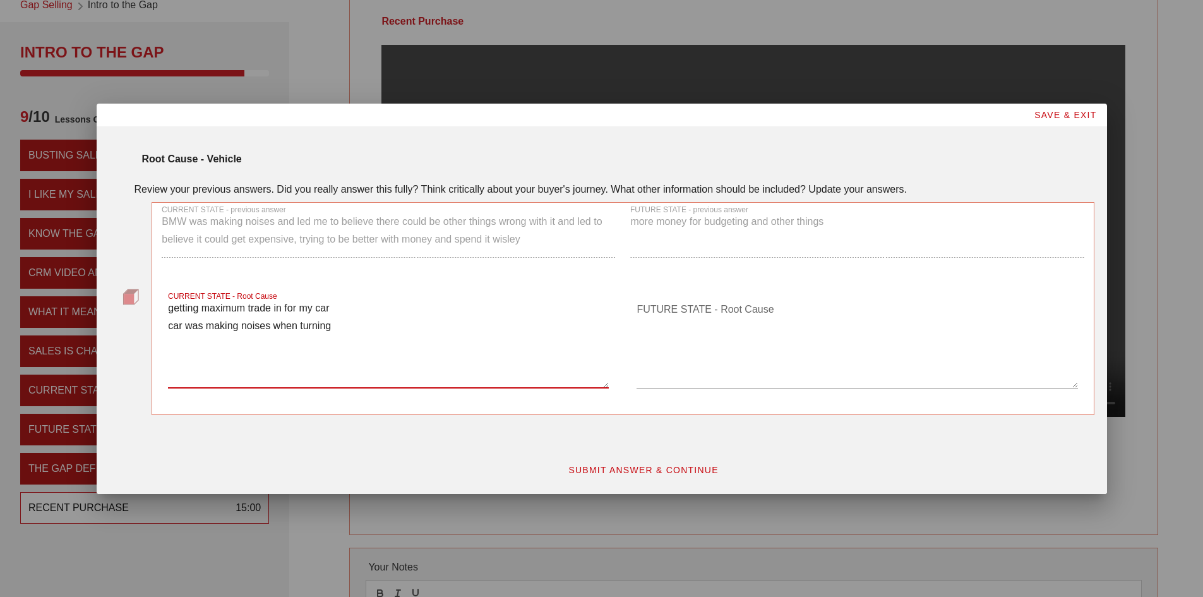
type textarea "getting maximum trade in for my car car was making noises when turning"
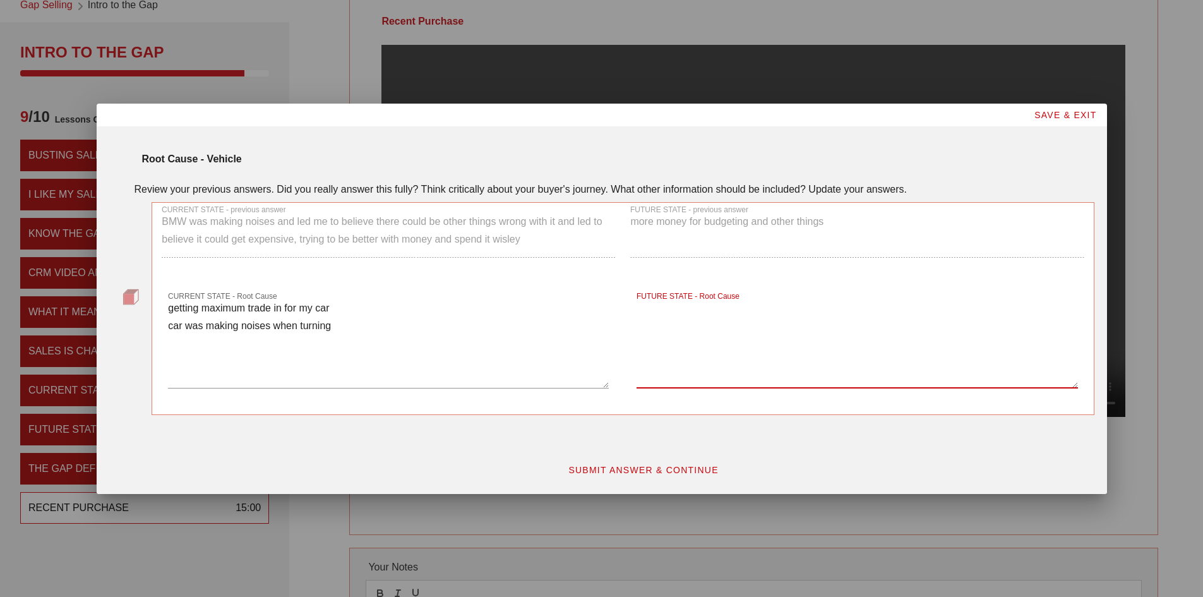
click at [675, 340] on textarea "FUTURE STATE - Root Cause" at bounding box center [856, 343] width 441 height 88
type textarea "getting a newer car car not making noises and is reliable and will last longer"
click at [630, 477] on button "SUBMIT ANSWER & CONTINUE" at bounding box center [643, 469] width 171 height 23
